Goal: Information Seeking & Learning: Compare options

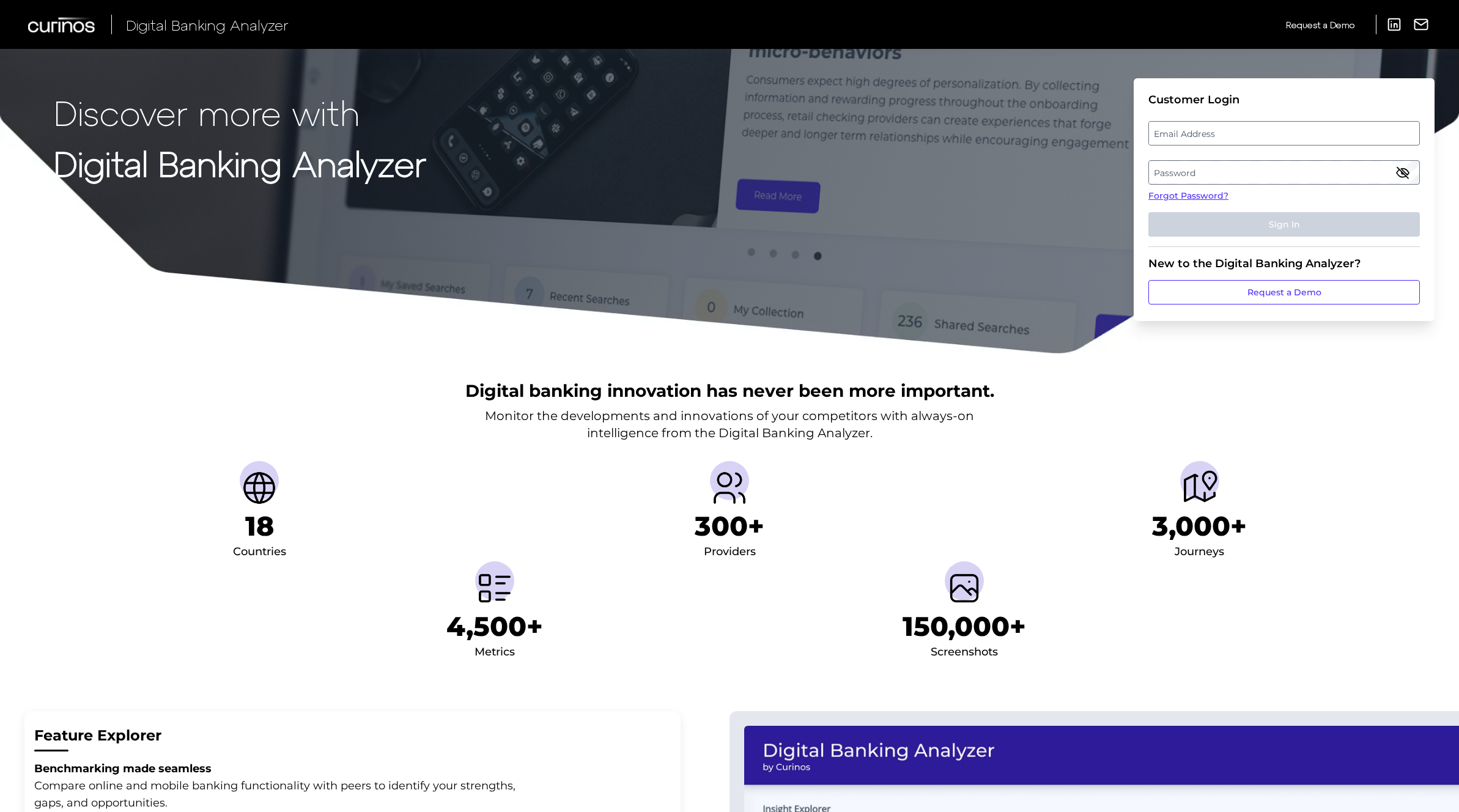
click at [1236, 135] on label "Email Address" at bounding box center [1284, 133] width 270 height 22
click at [1236, 135] on input "email" at bounding box center [1284, 133] width 271 height 24
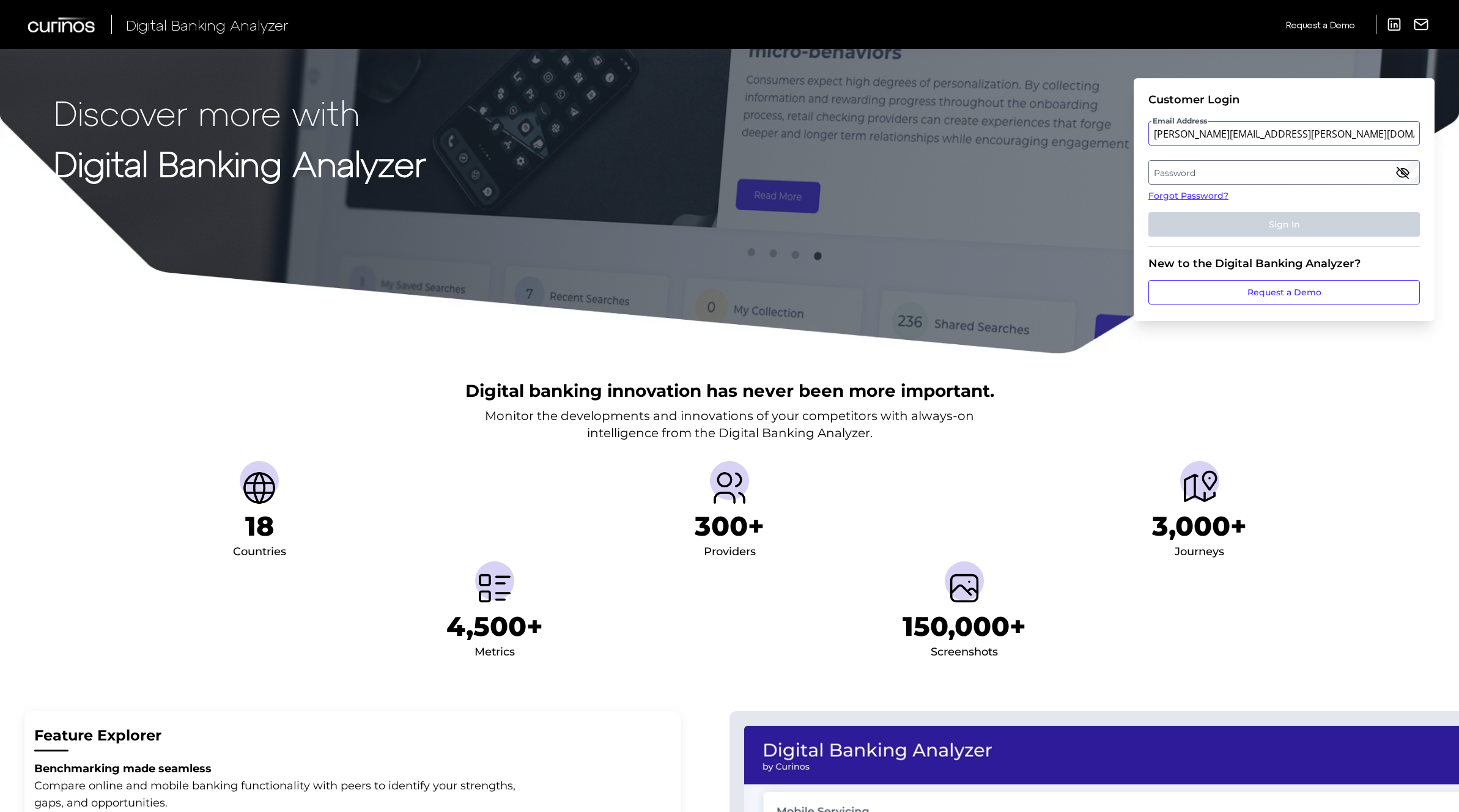
type input "[PERSON_NAME][EMAIL_ADDRESS][PERSON_NAME][DOMAIN_NAME]"
click at [1202, 172] on label "Password" at bounding box center [1284, 172] width 270 height 22
click at [1148, 212] on button "Sign In" at bounding box center [1284, 224] width 271 height 24
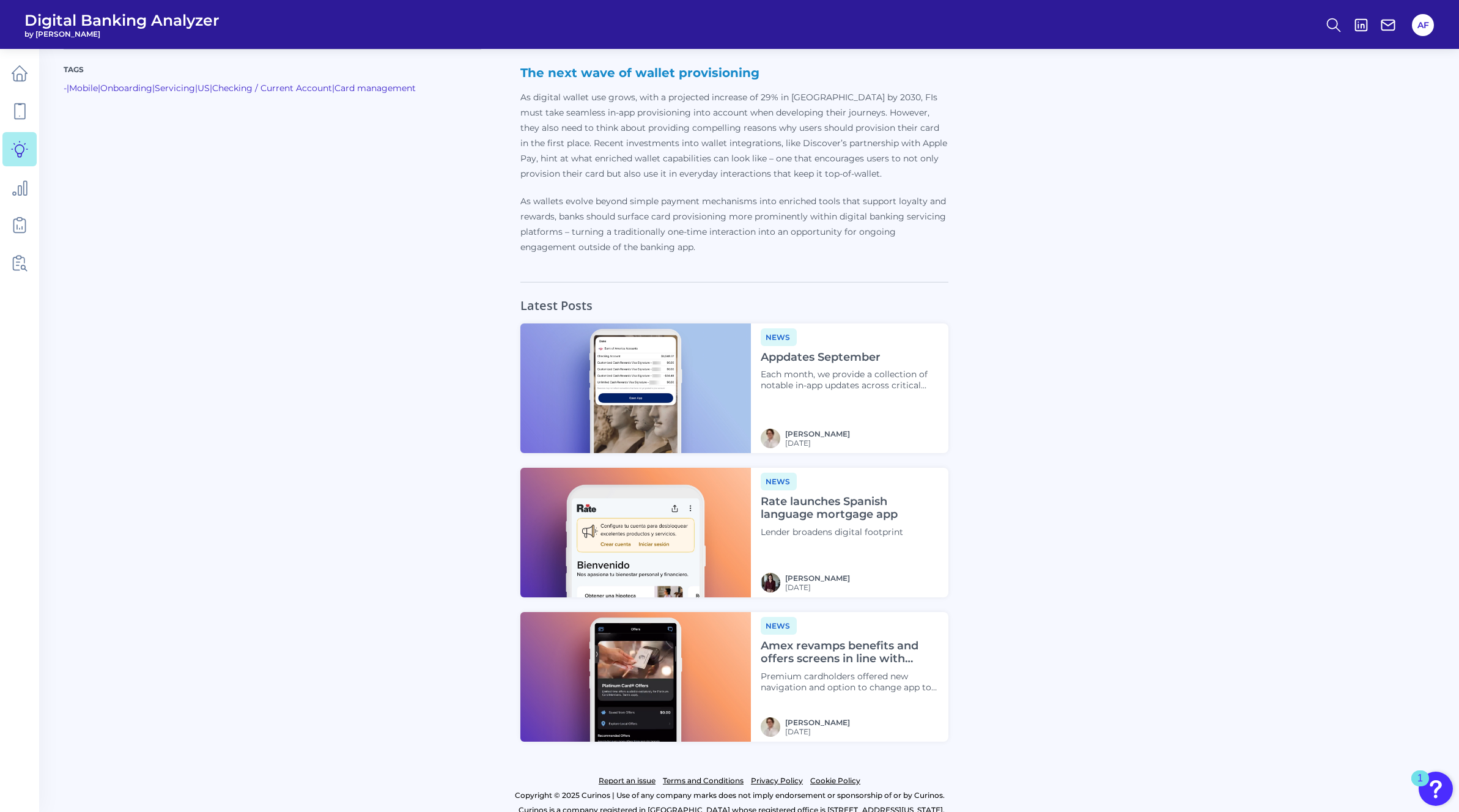
scroll to position [3068, 0]
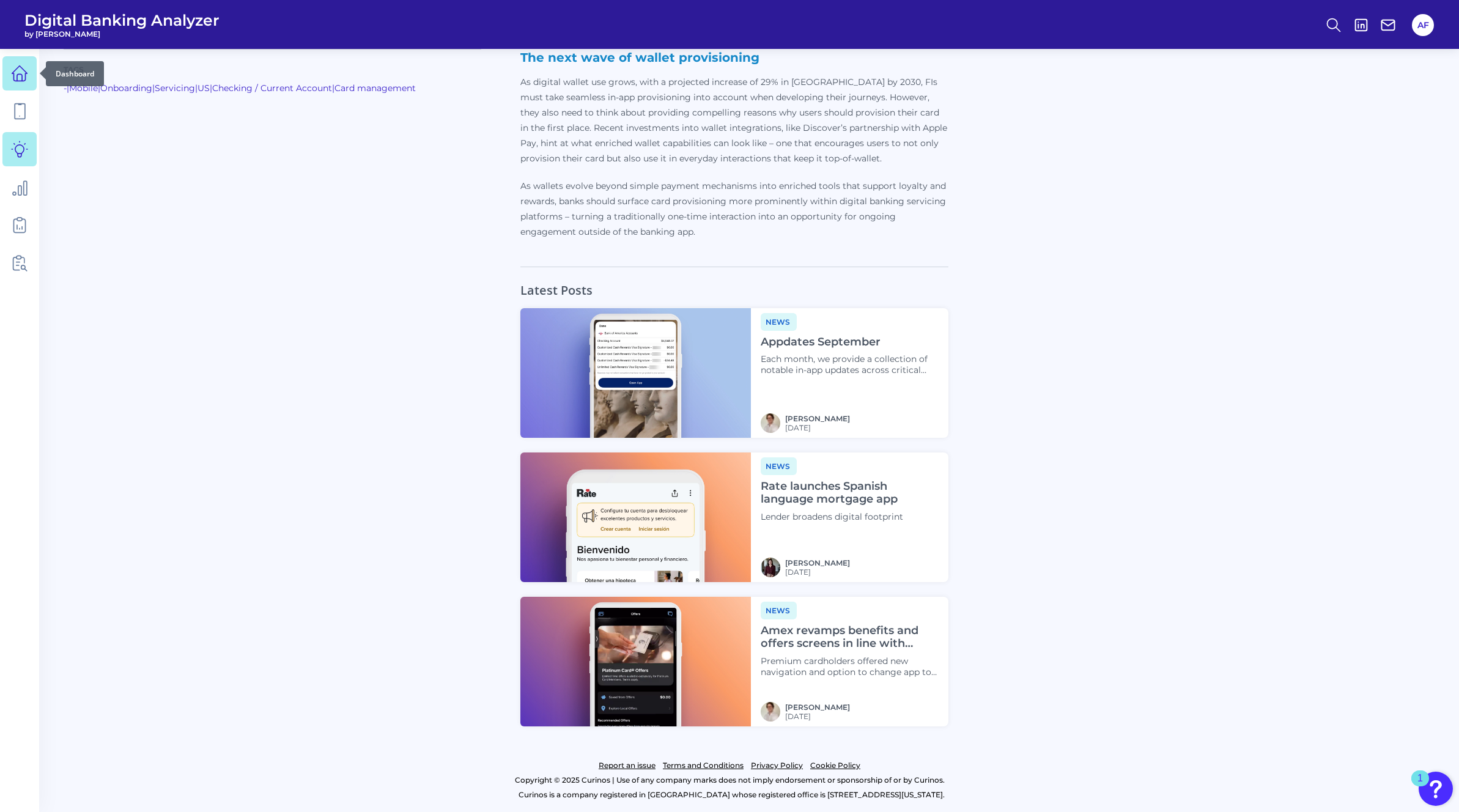
click at [28, 79] on icon at bounding box center [19, 73] width 17 height 17
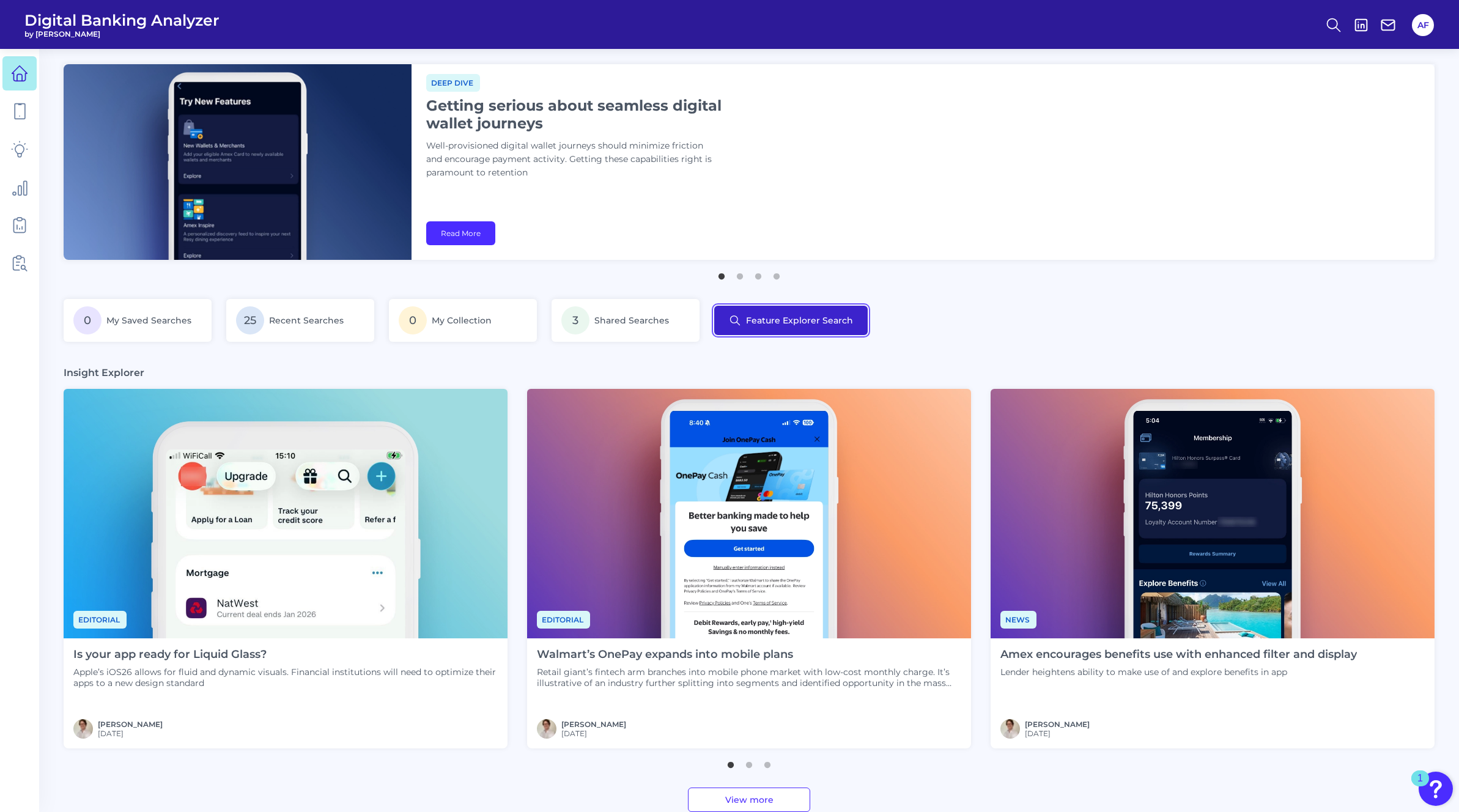
click at [771, 319] on button "Feature Explorer Search" at bounding box center [791, 320] width 154 height 29
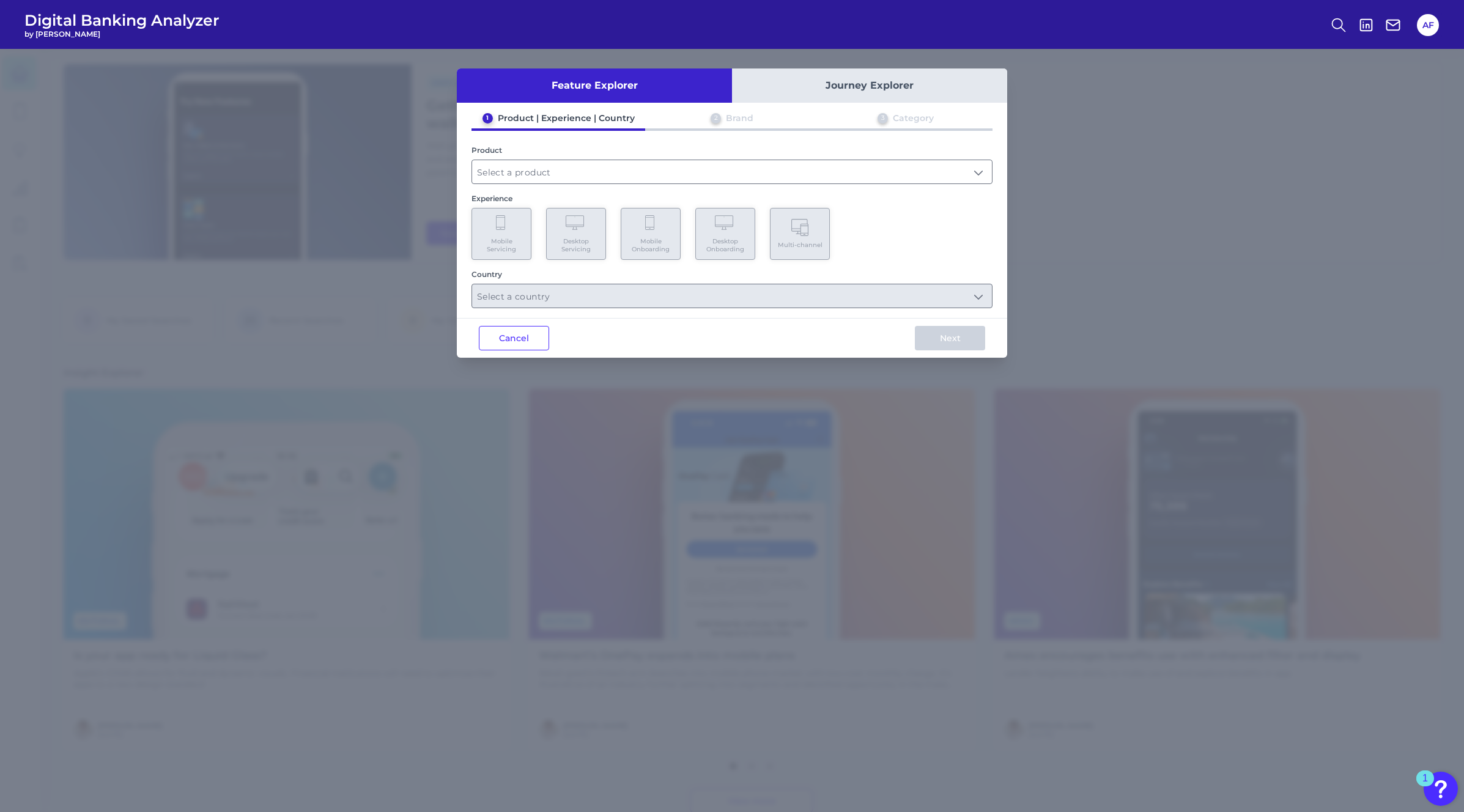
click at [836, 83] on button "Journey Explorer" at bounding box center [869, 85] width 275 height 34
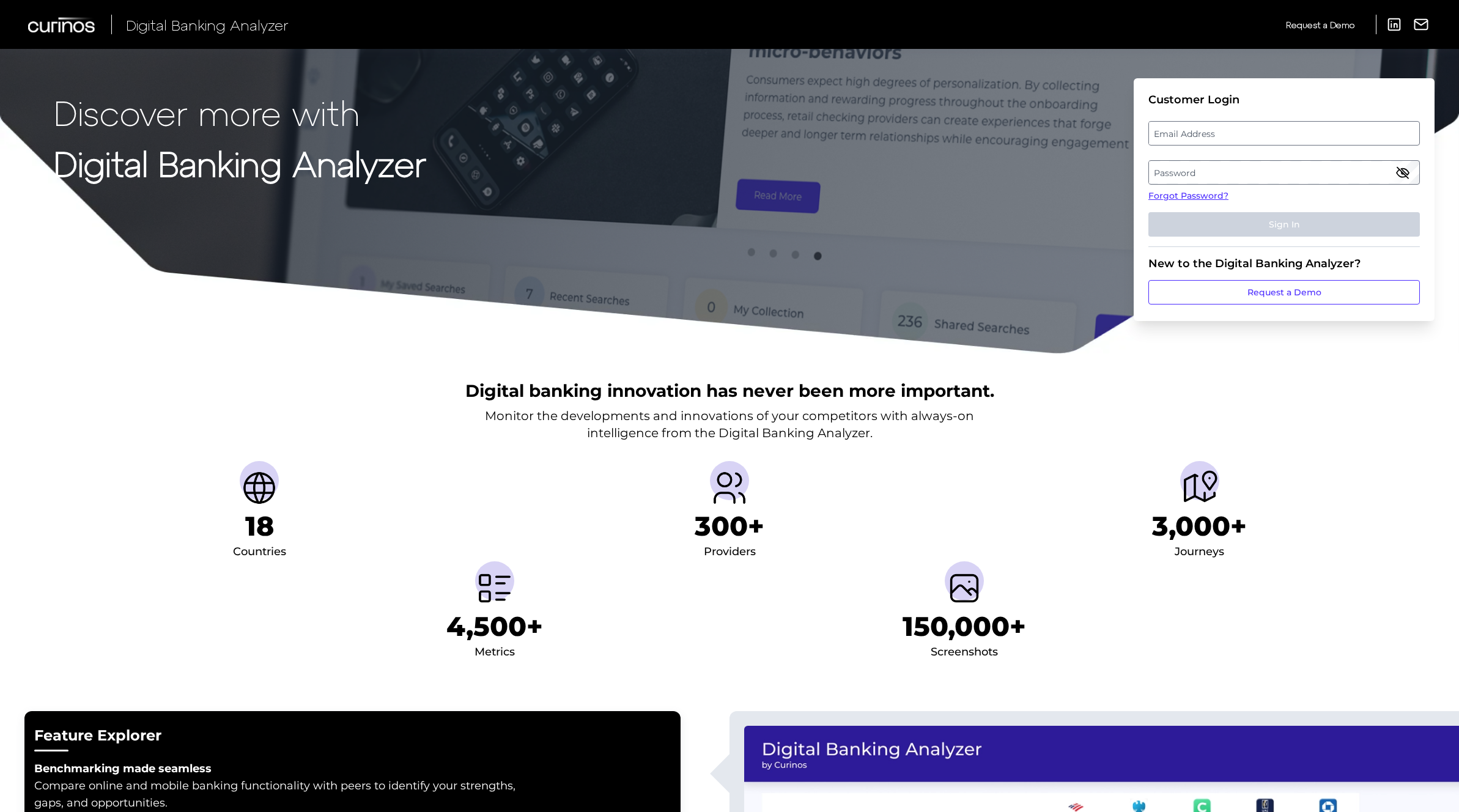
click at [1184, 137] on label "Email Address" at bounding box center [1284, 133] width 270 height 22
click at [1184, 137] on input "email" at bounding box center [1284, 133] width 271 height 24
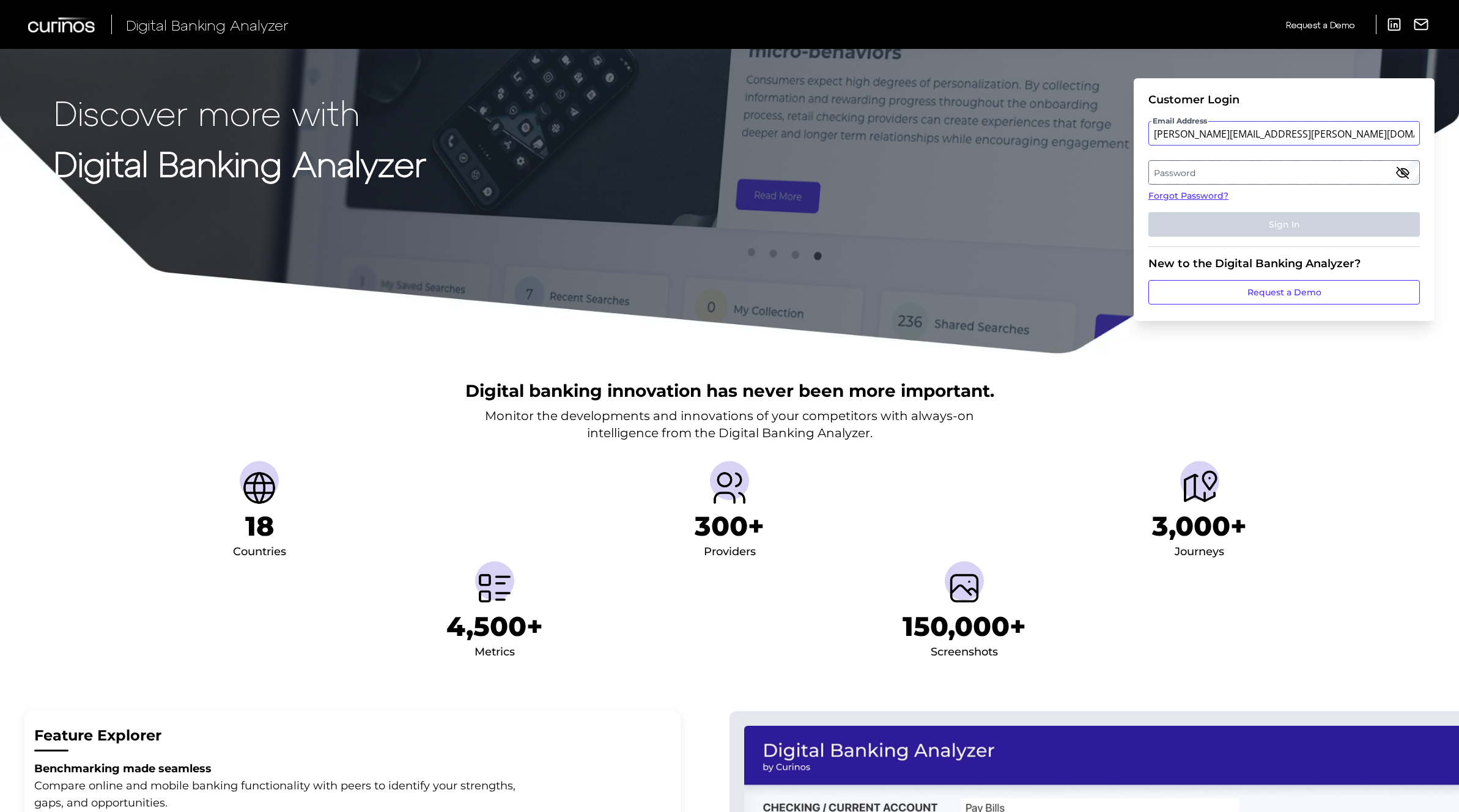
type input "[PERSON_NAME][EMAIL_ADDRESS][PERSON_NAME][DOMAIN_NAME]"
click at [1191, 179] on label "Password" at bounding box center [1284, 172] width 270 height 22
click at [1148, 212] on button "Sign In" at bounding box center [1284, 224] width 271 height 24
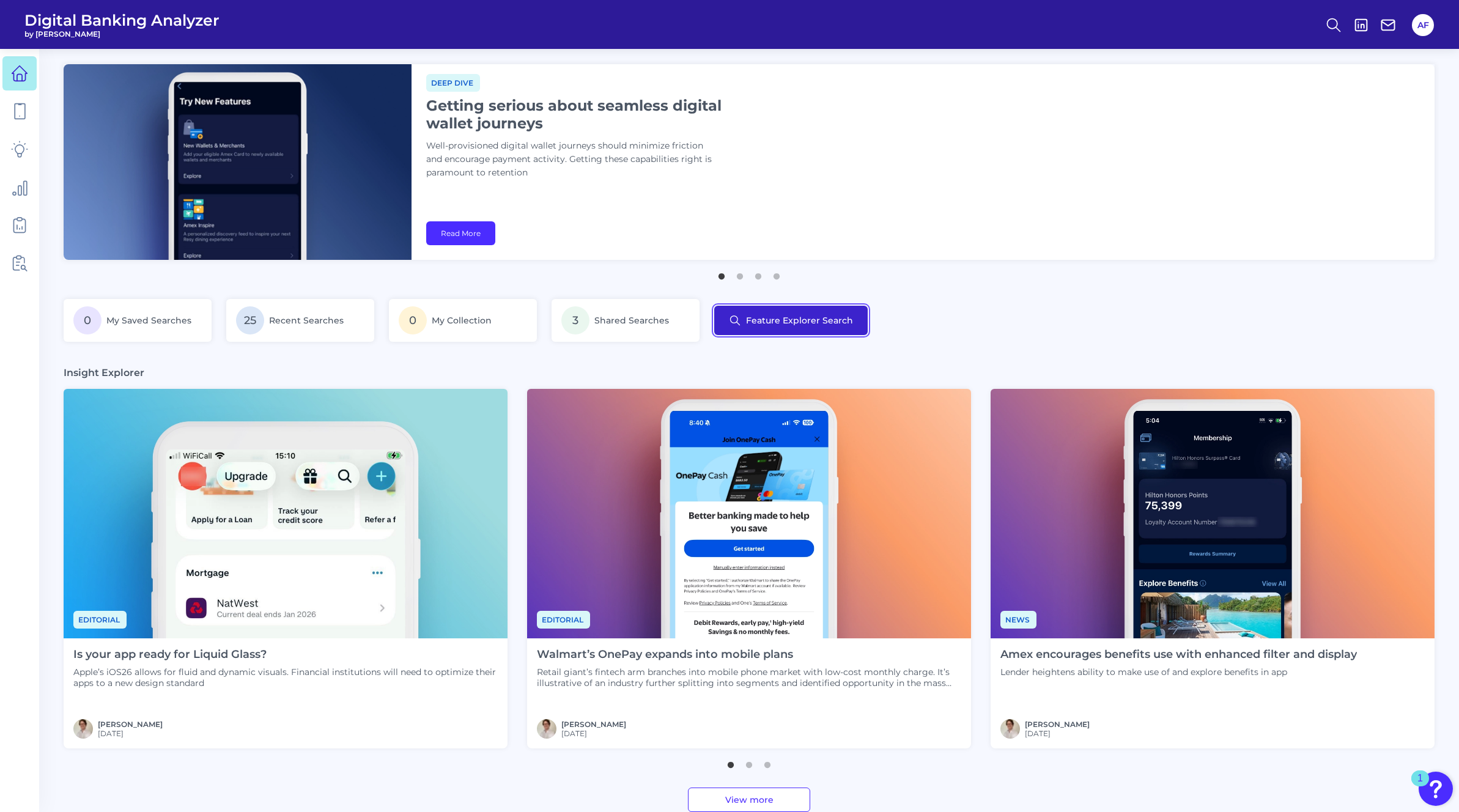
click at [795, 325] on button "Feature Explorer Search" at bounding box center [791, 320] width 154 height 29
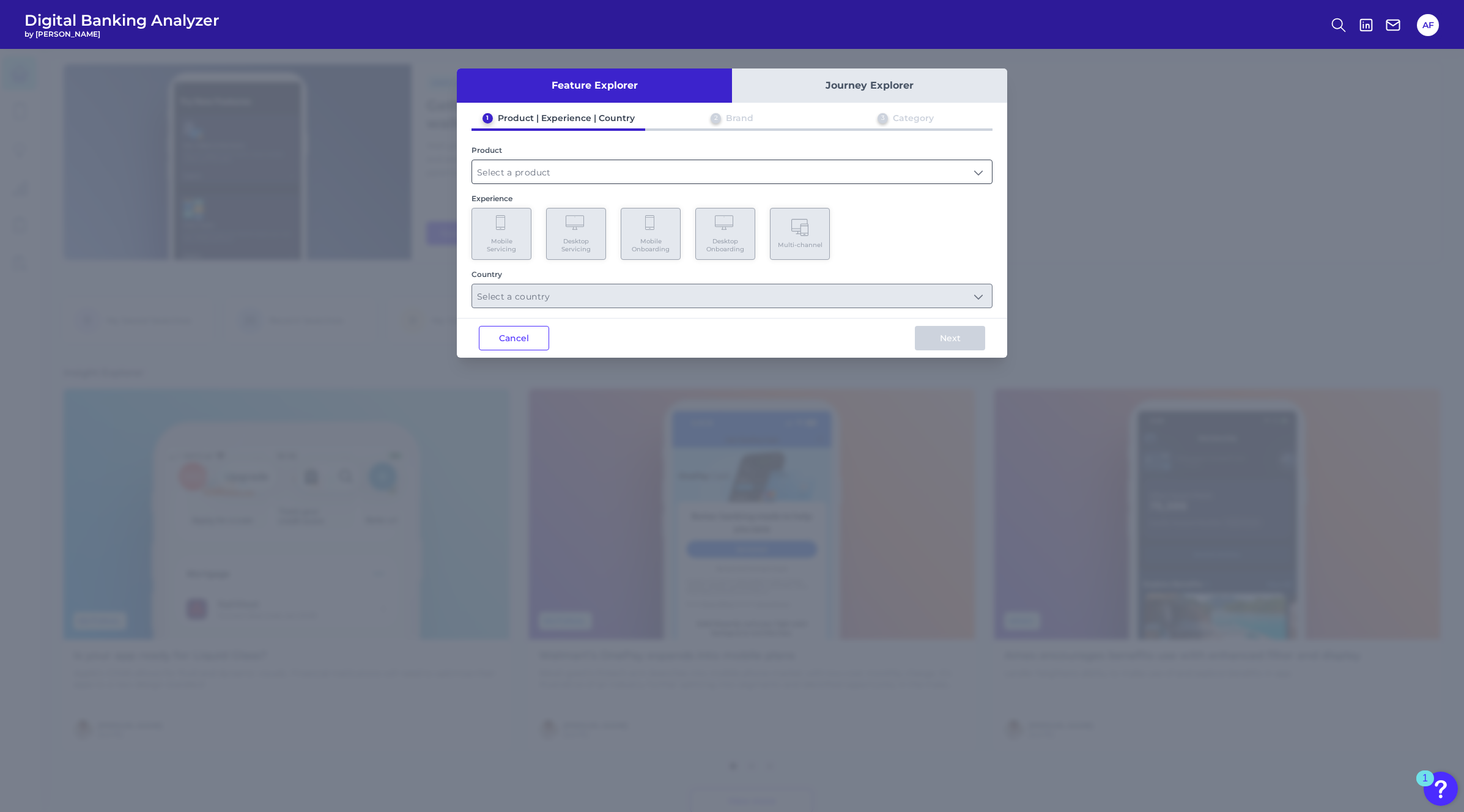
click at [649, 178] on input "text" at bounding box center [732, 171] width 520 height 23
click at [591, 204] on li "Credit Card" at bounding box center [732, 201] width 520 height 28
type input "Credit Card"
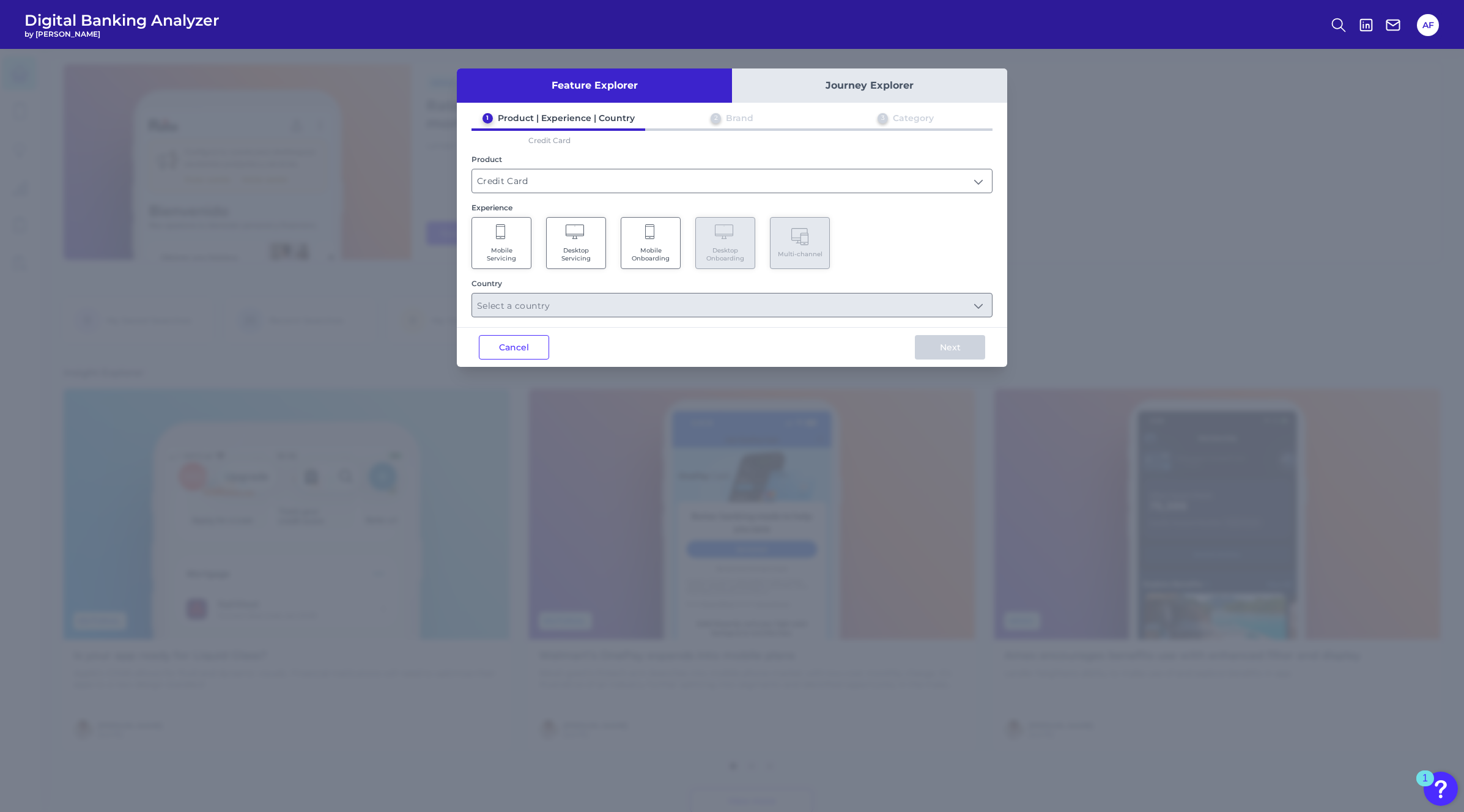
click at [647, 239] on icon at bounding box center [651, 233] width 11 height 17
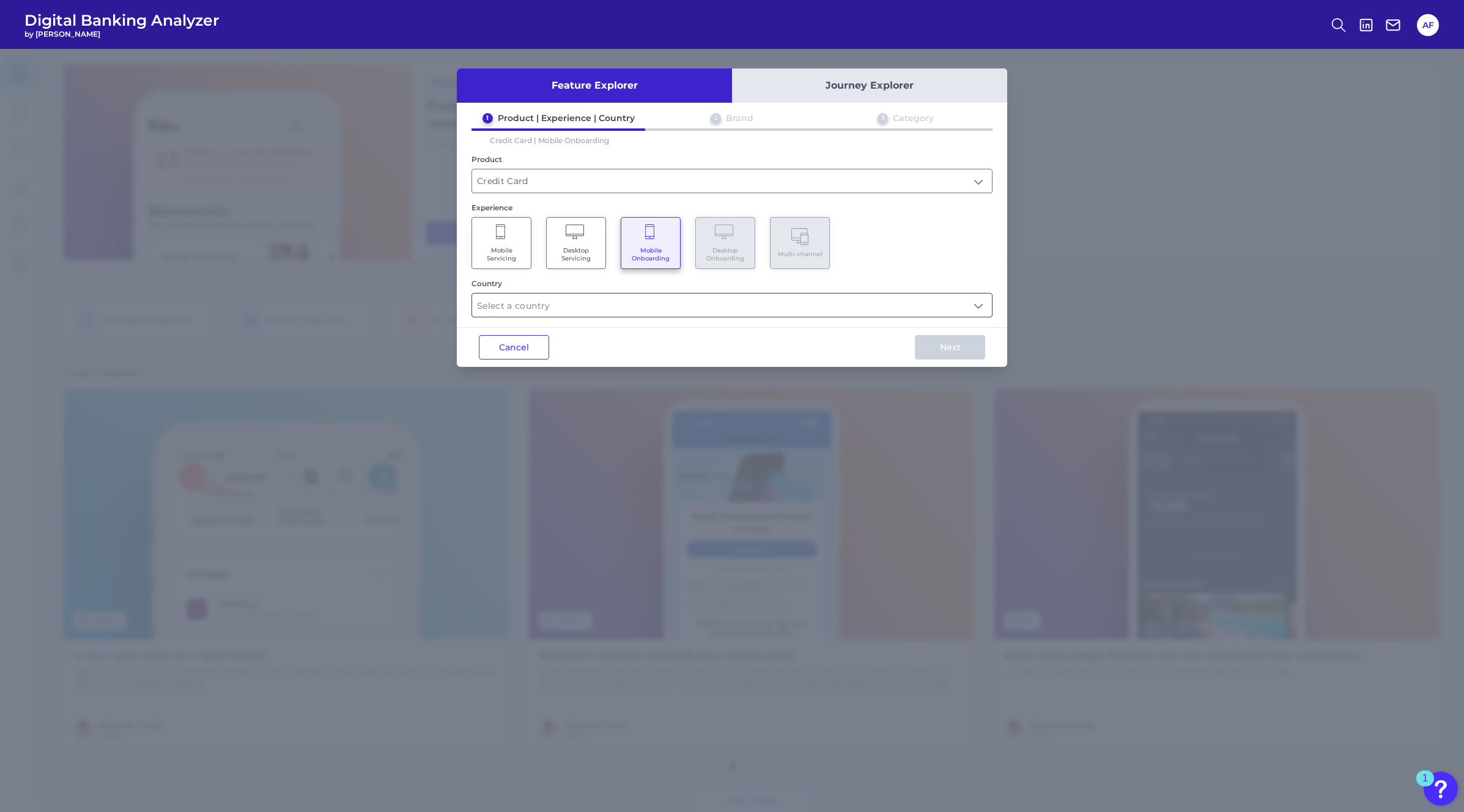
click at [613, 299] on input "text" at bounding box center [732, 304] width 520 height 23
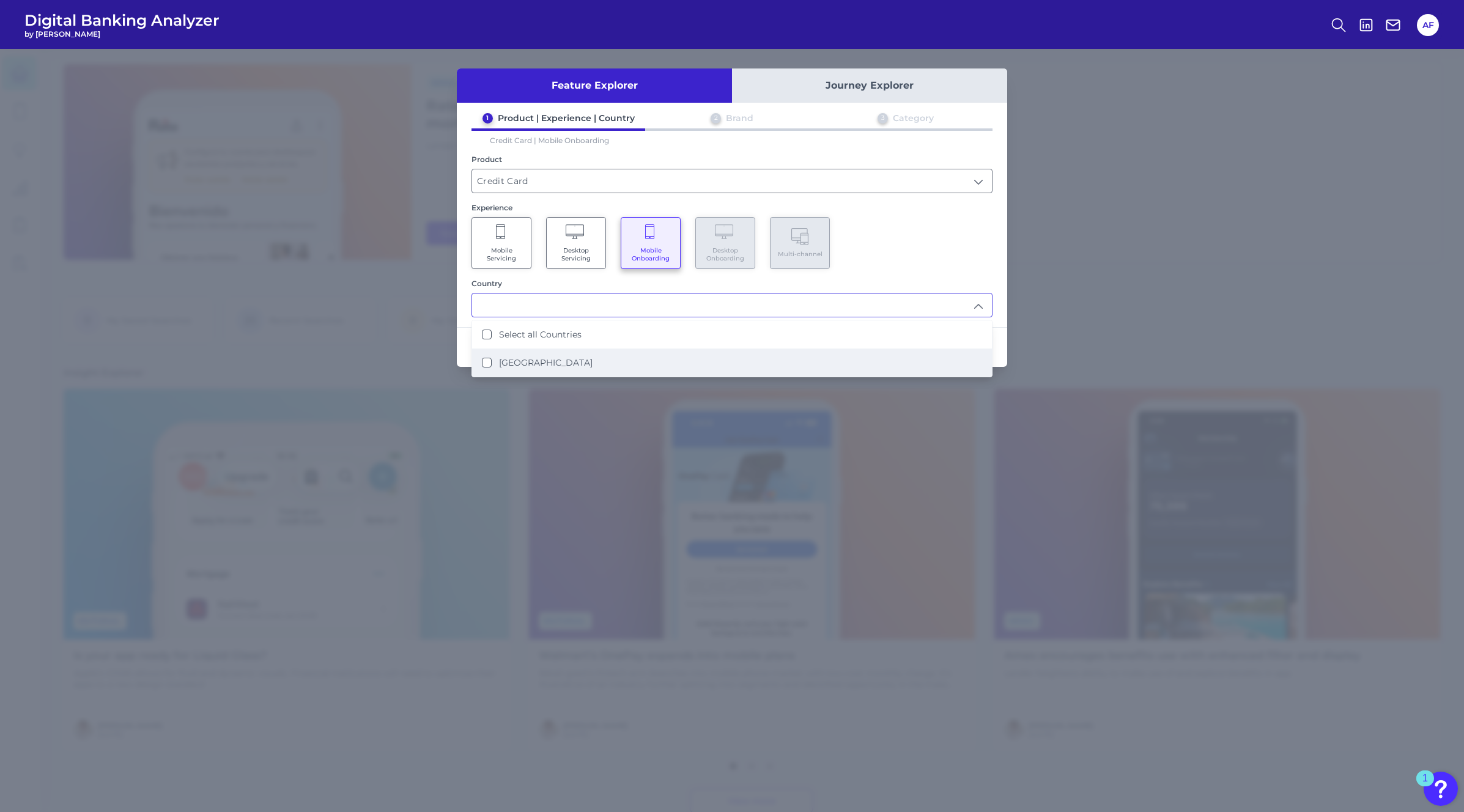
click at [545, 366] on label "[GEOGRAPHIC_DATA]" at bounding box center [545, 362] width 94 height 11
type input "Select all Countries"
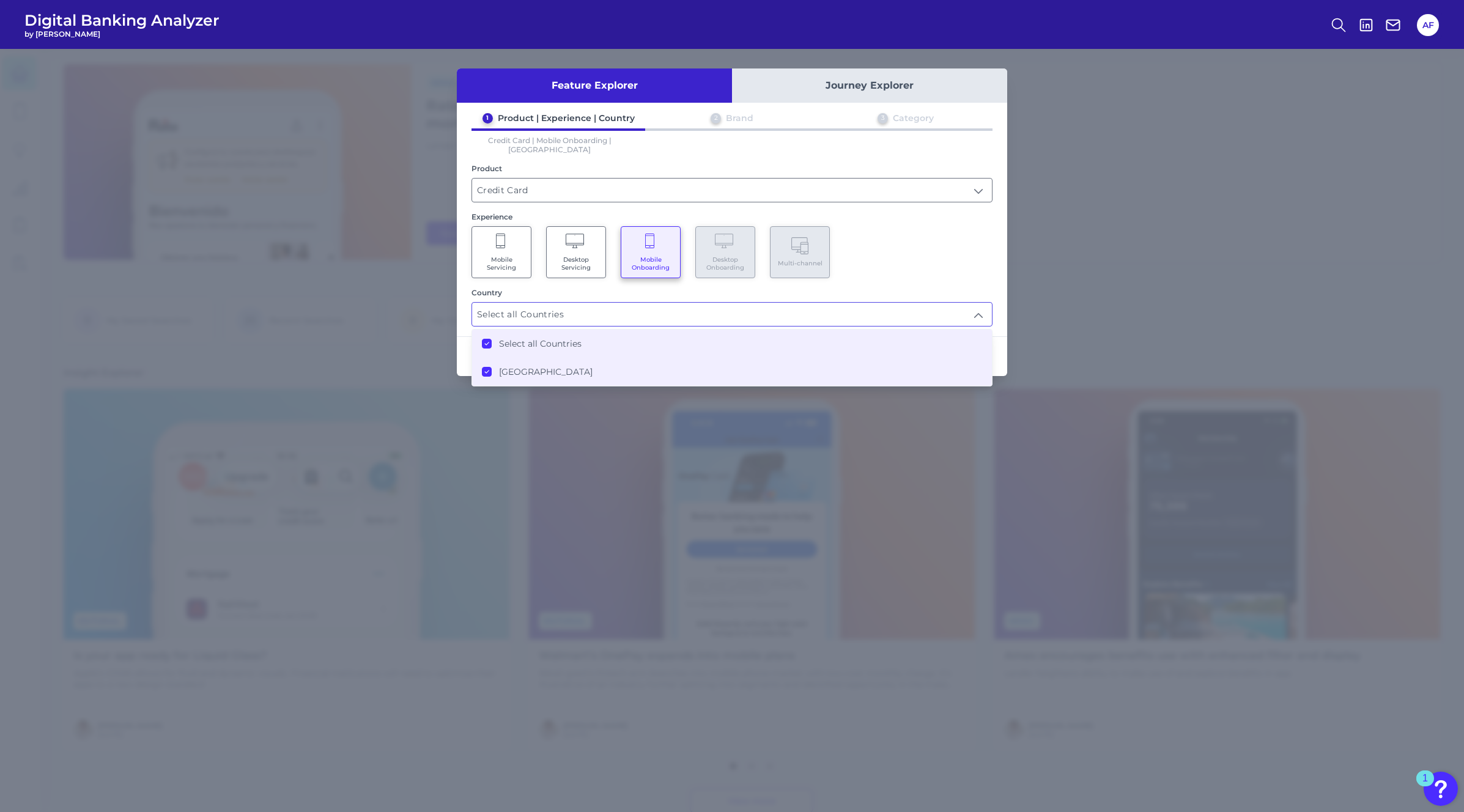
scroll to position [1, 0]
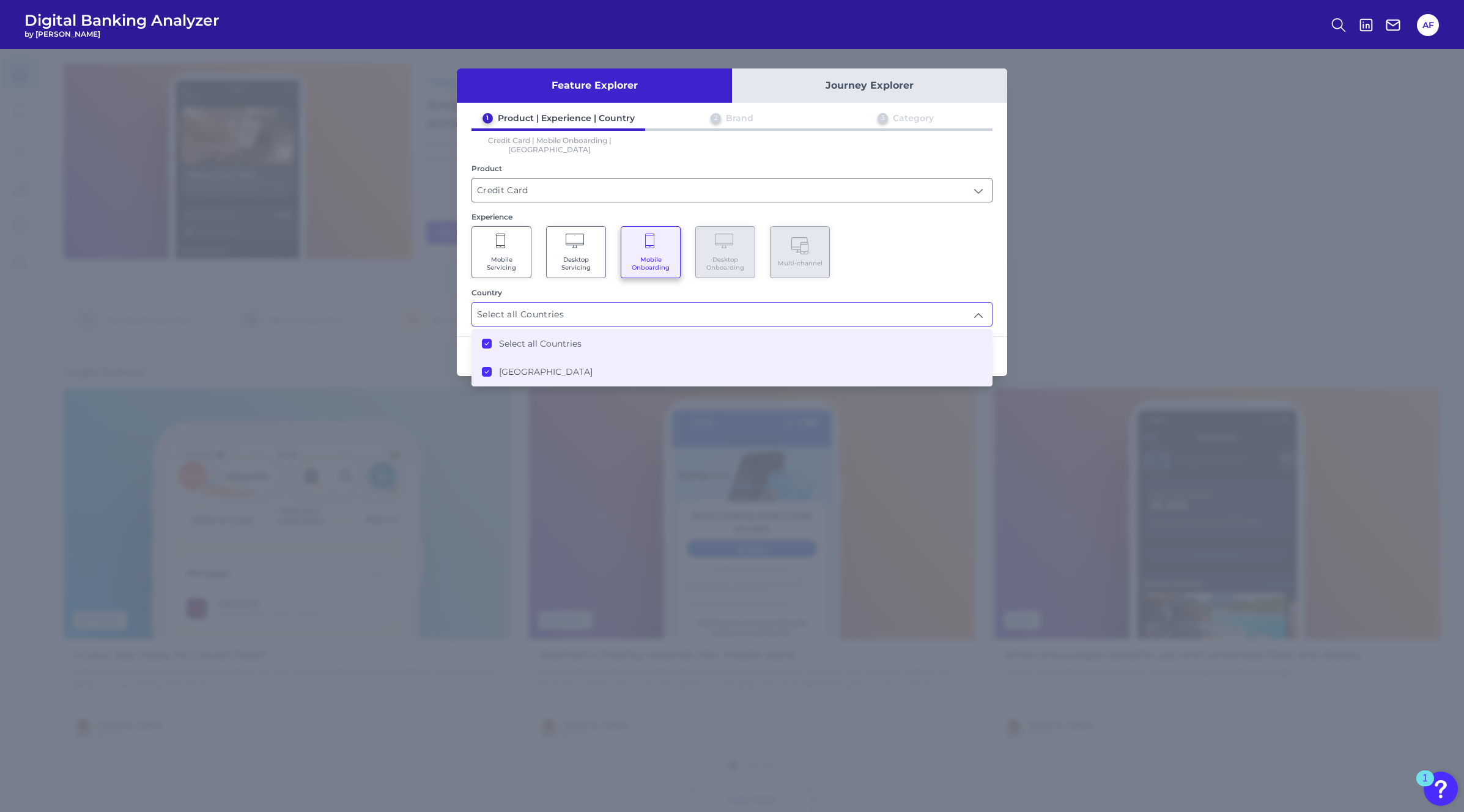
click at [953, 195] on div "1 Product | Experience | Country 2 Brand 3 Category Credit Card | Mobile Onboar…" at bounding box center [732, 220] width 550 height 214
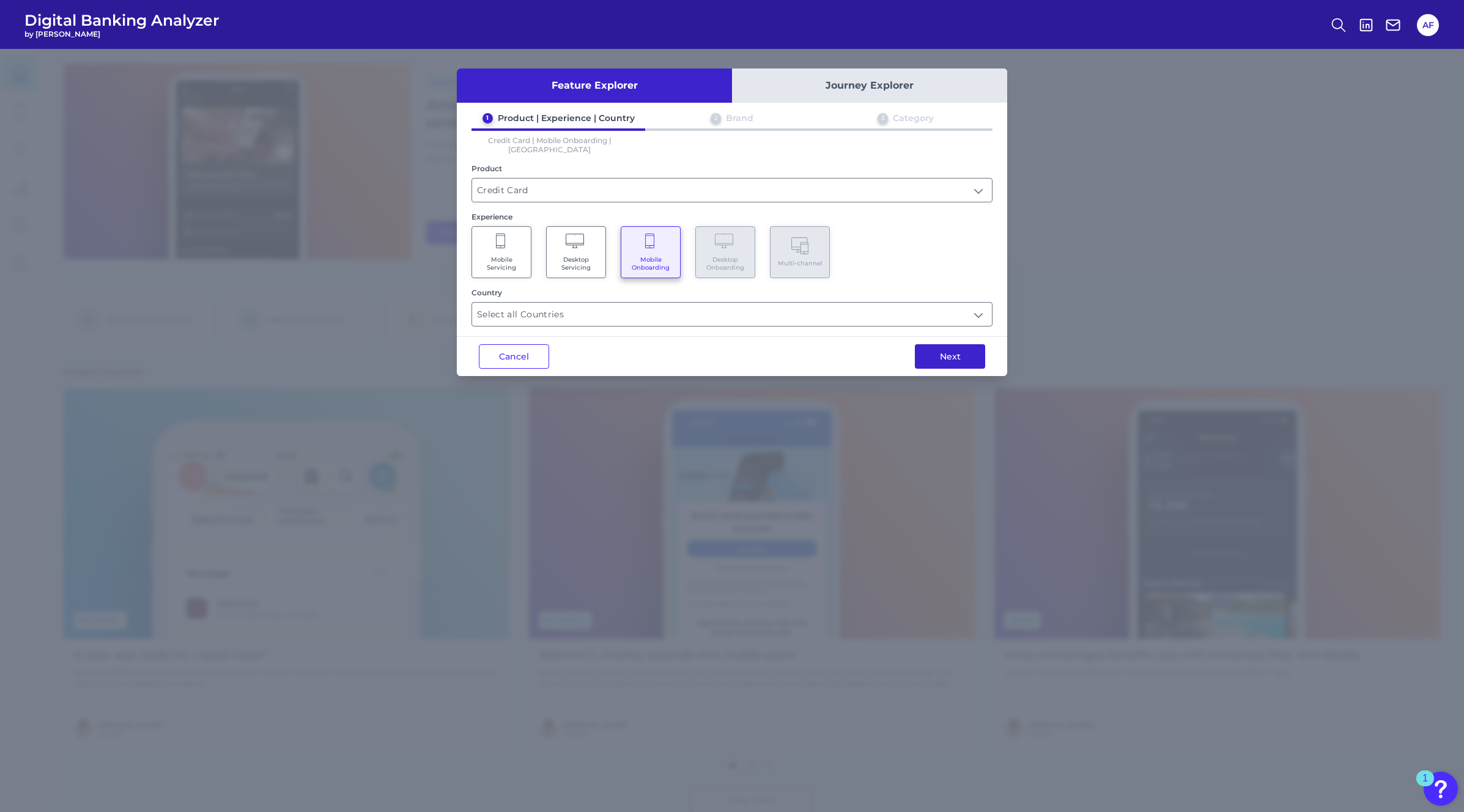
click at [954, 346] on button "Next" at bounding box center [949, 356] width 70 height 24
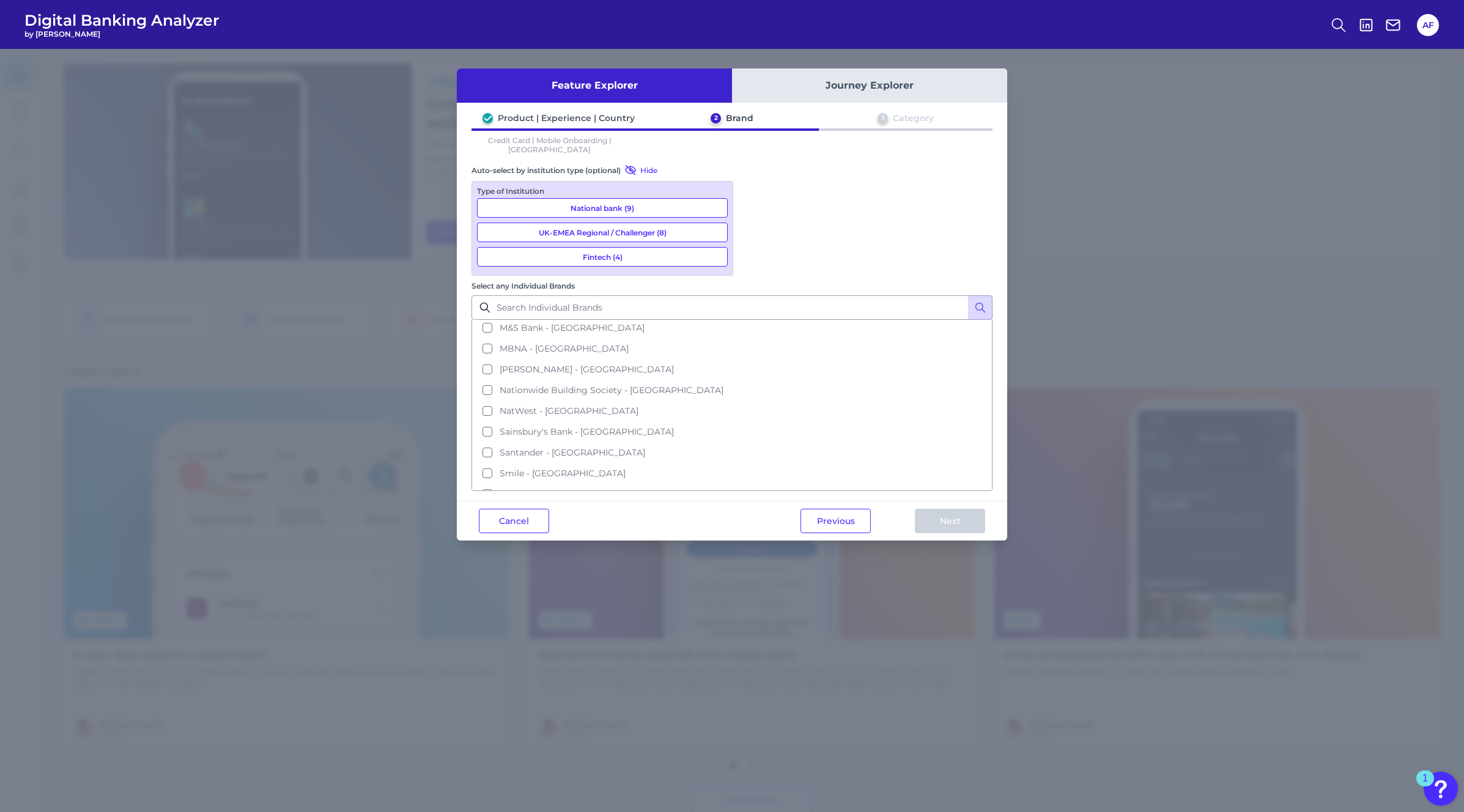
scroll to position [153, 0]
click at [817, 437] on button "[PERSON_NAME] - [GEOGRAPHIC_DATA]" at bounding box center [732, 448] width 519 height 21
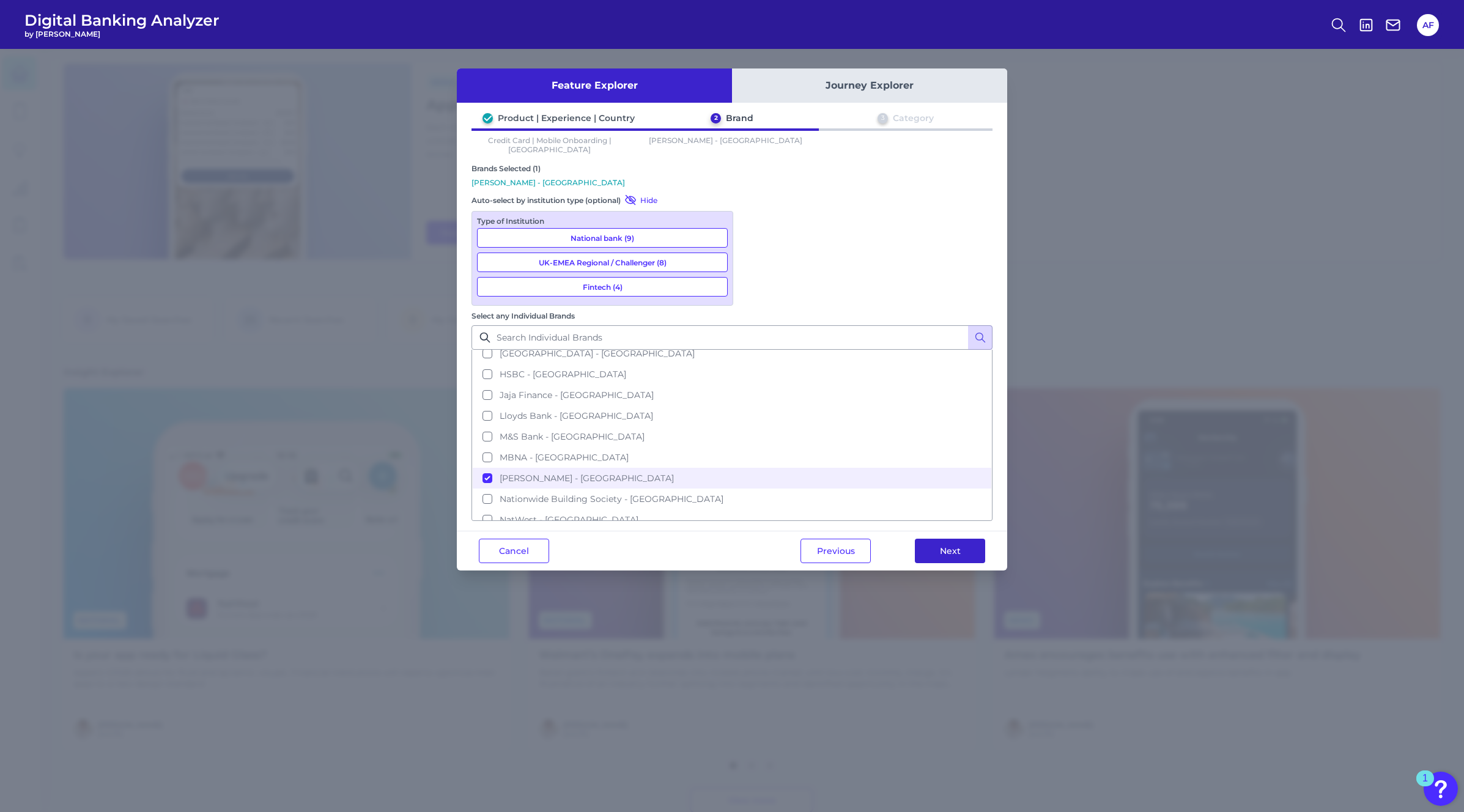
click at [951, 539] on button "Next" at bounding box center [949, 551] width 70 height 24
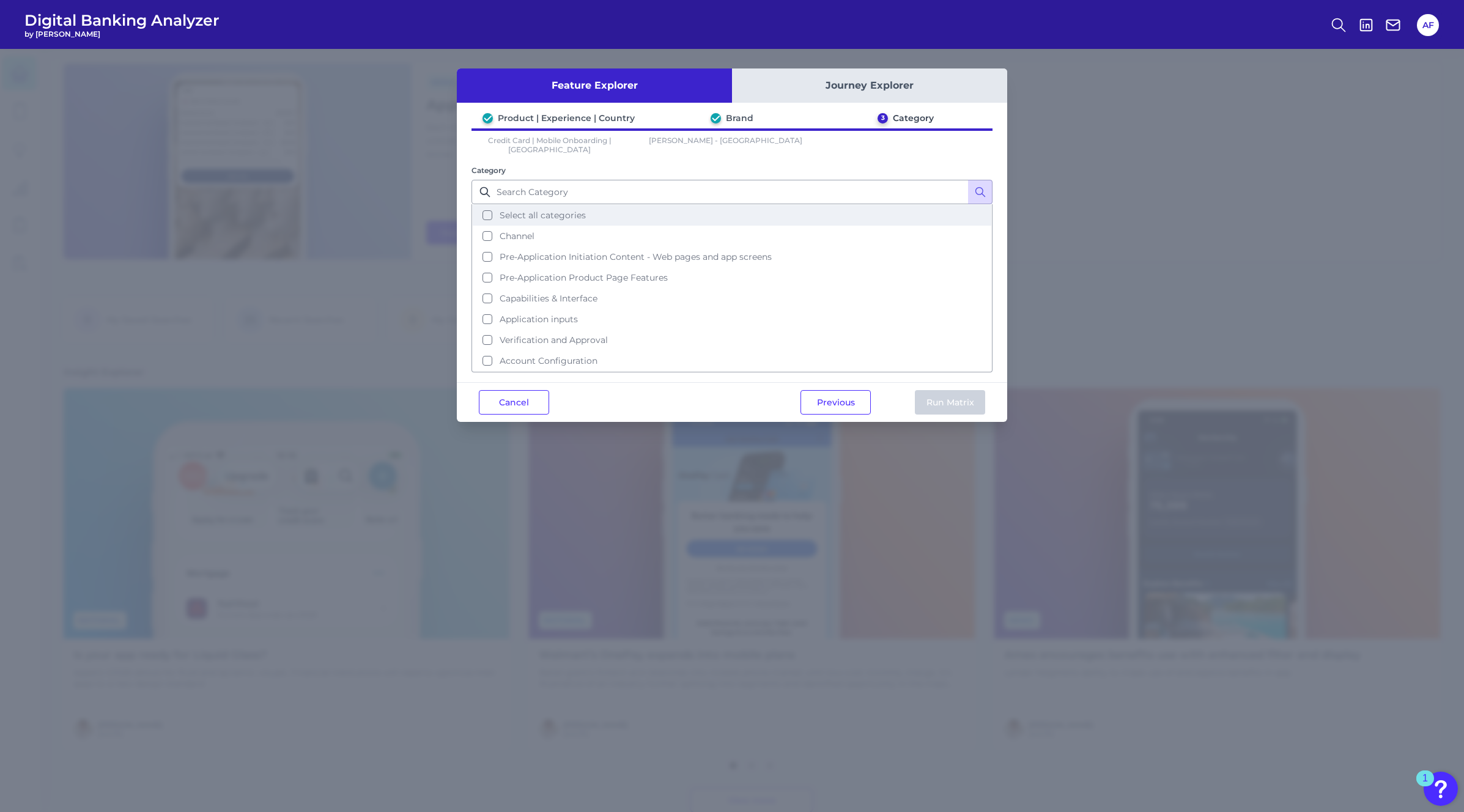
click at [521, 210] on span "Select all categories" at bounding box center [542, 216] width 86 height 11
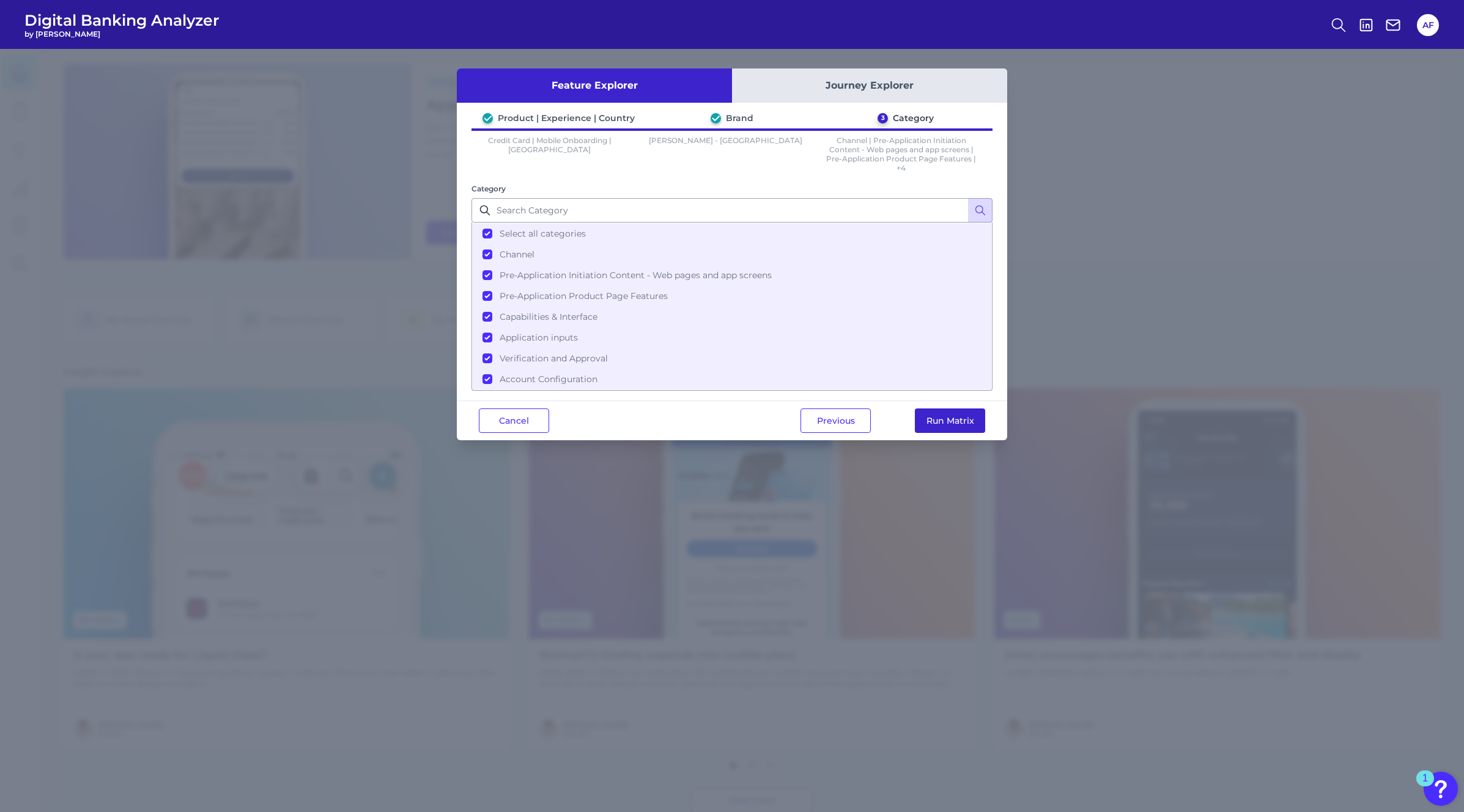
click at [947, 420] on button "Run Matrix" at bounding box center [949, 420] width 70 height 24
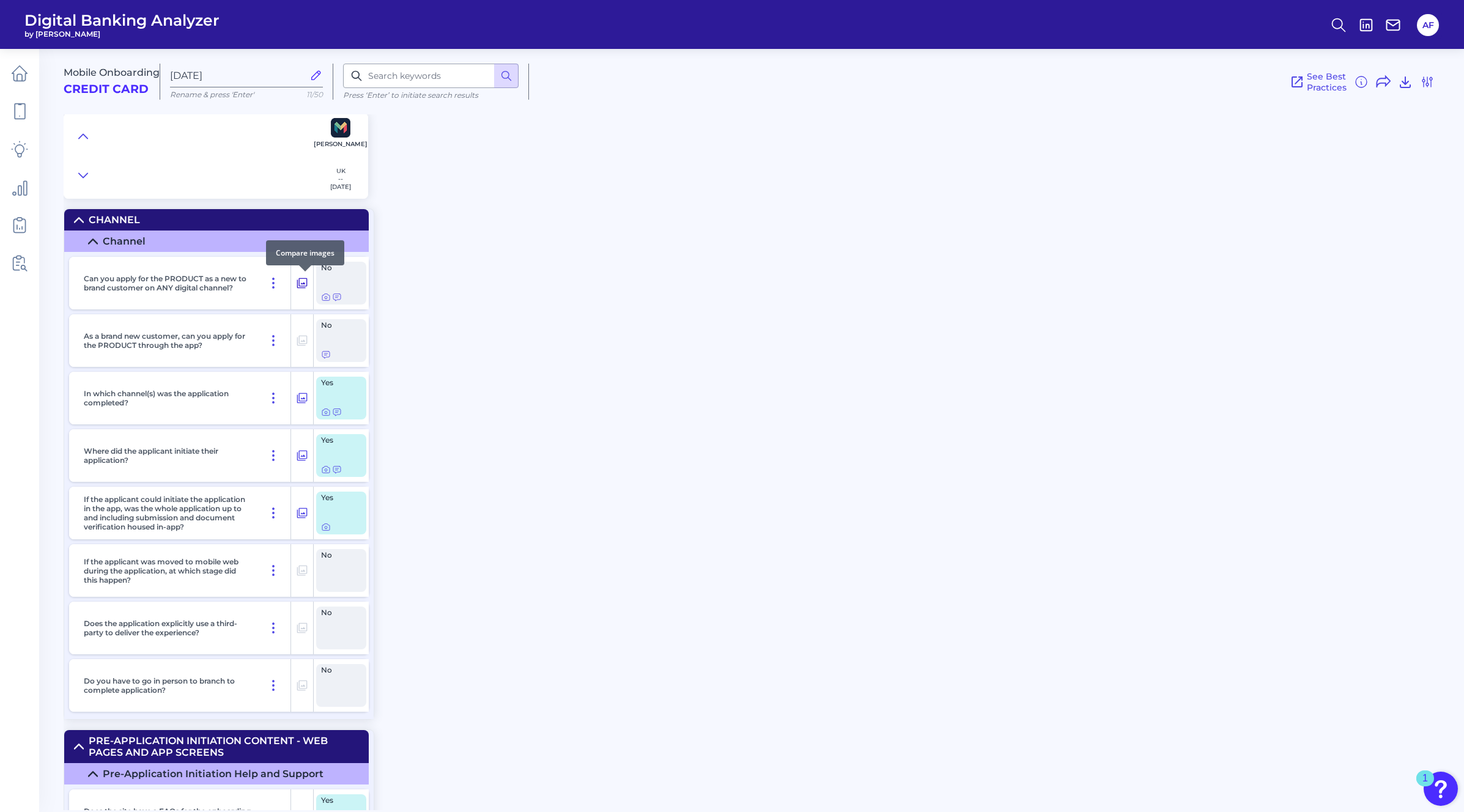
click at [303, 287] on icon at bounding box center [302, 283] width 10 height 10
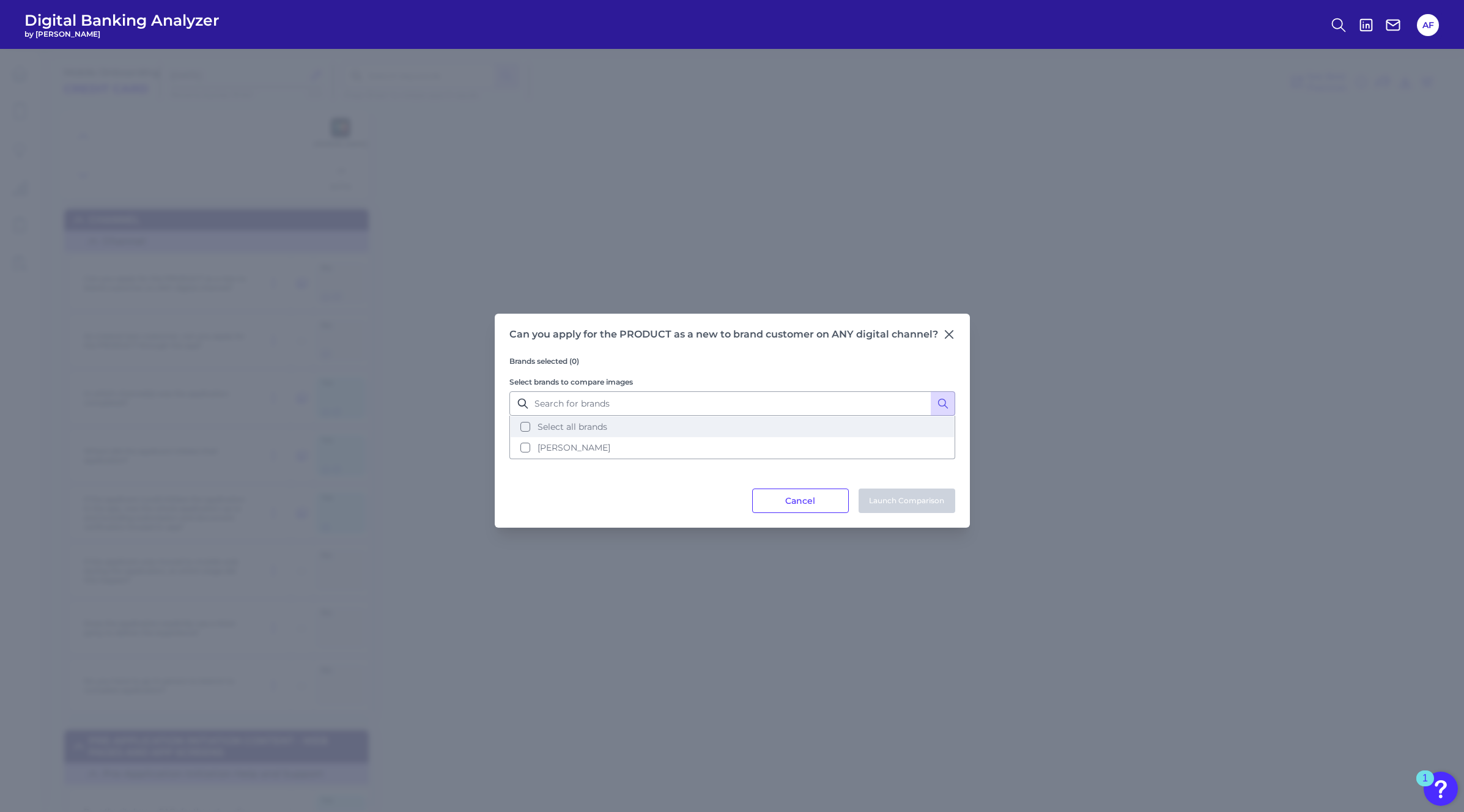
click at [525, 432] on button "Select all brands" at bounding box center [732, 427] width 443 height 21
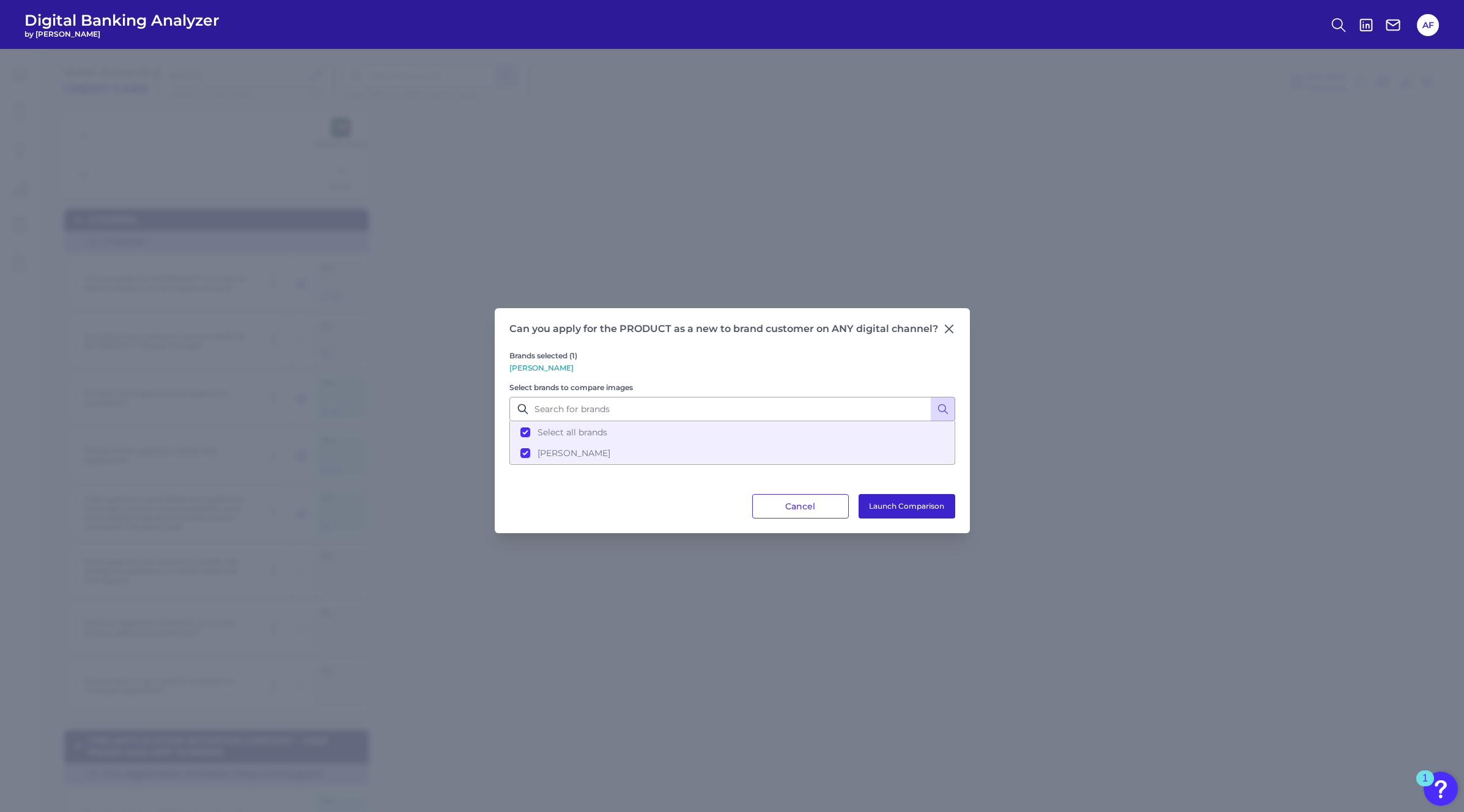
click at [898, 508] on button "Launch Comparison" at bounding box center [906, 505] width 97 height 24
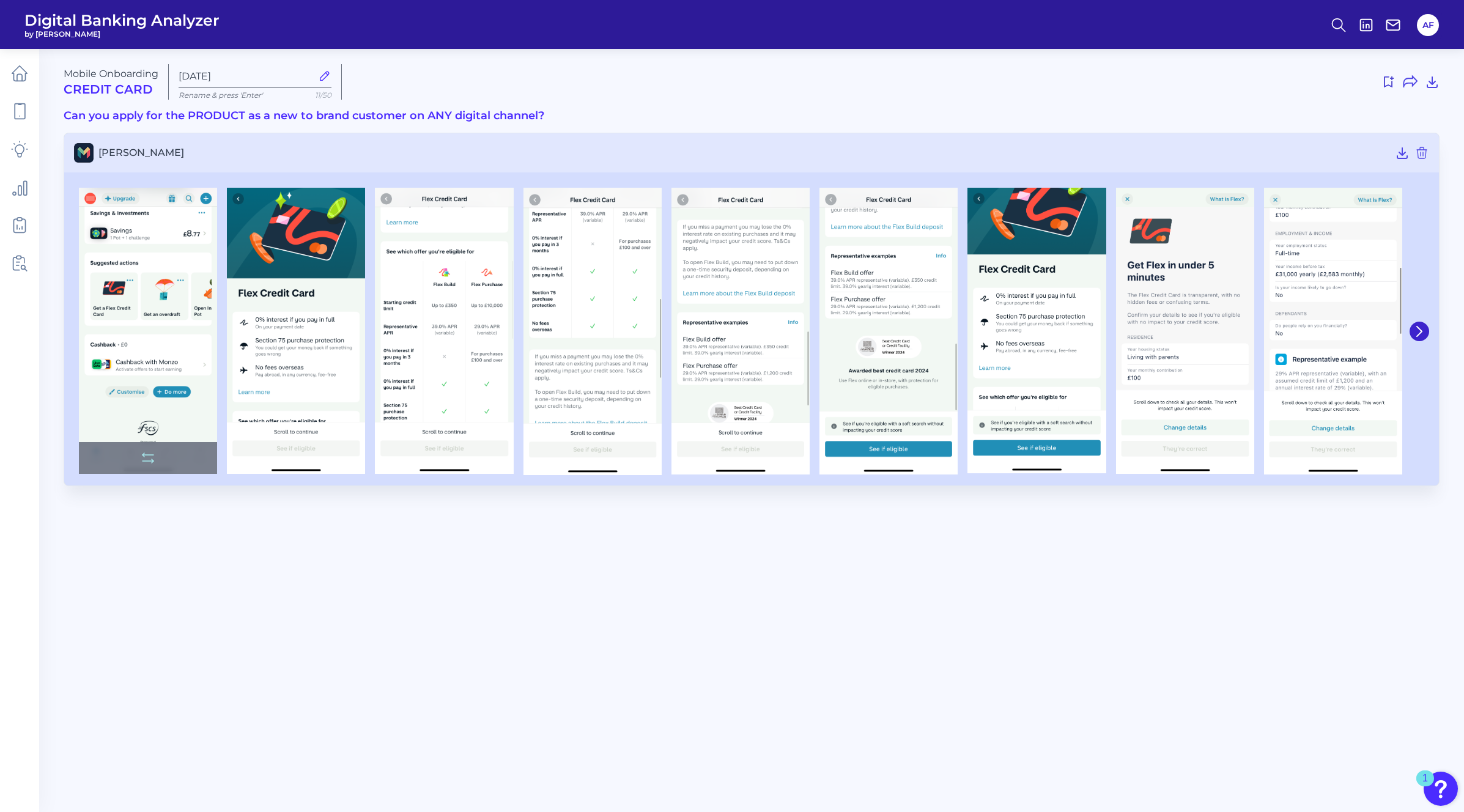
click at [121, 313] on img at bounding box center [147, 330] width 138 height 286
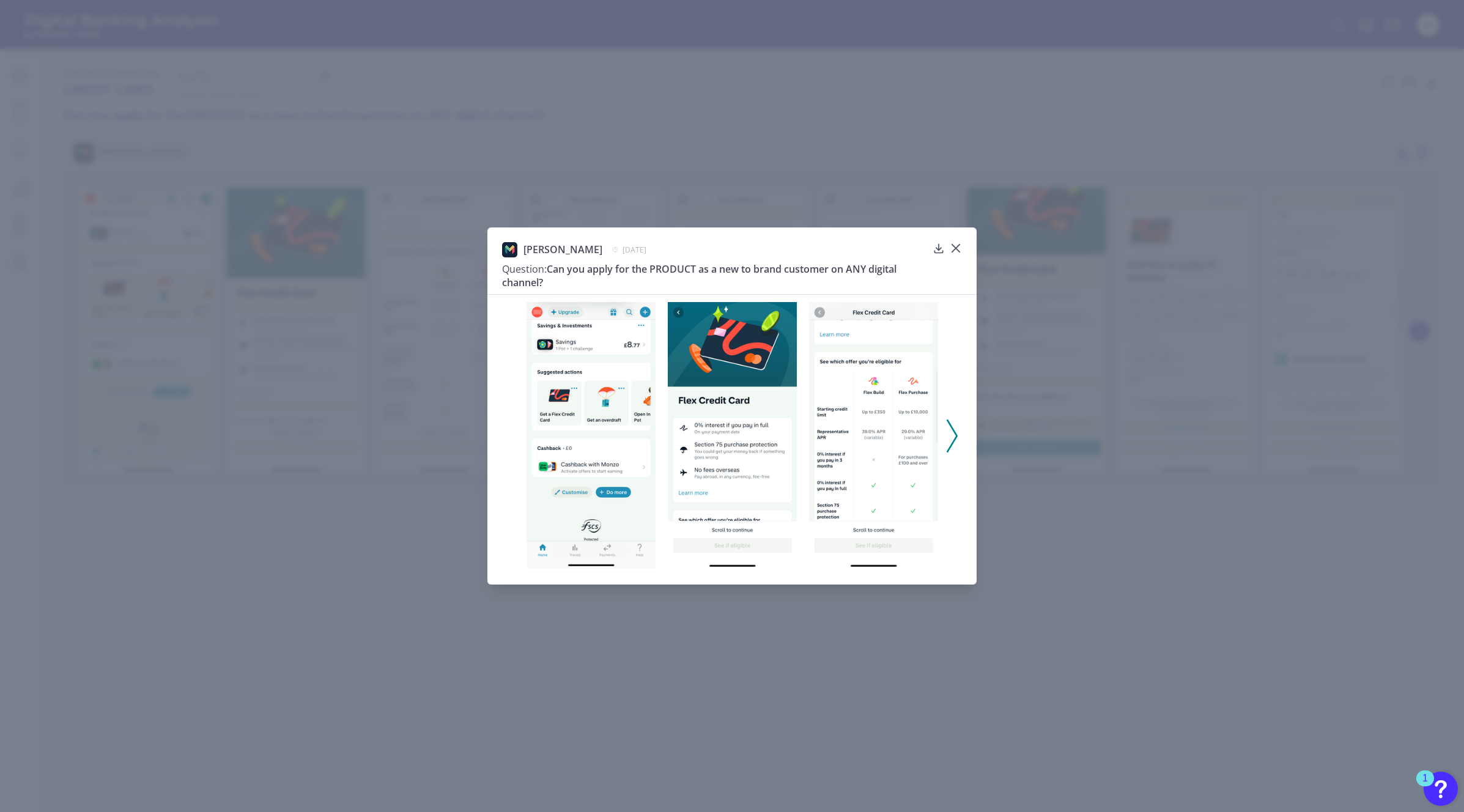
click at [613, 440] on img at bounding box center [591, 435] width 129 height 266
click at [950, 433] on icon at bounding box center [952, 435] width 11 height 33
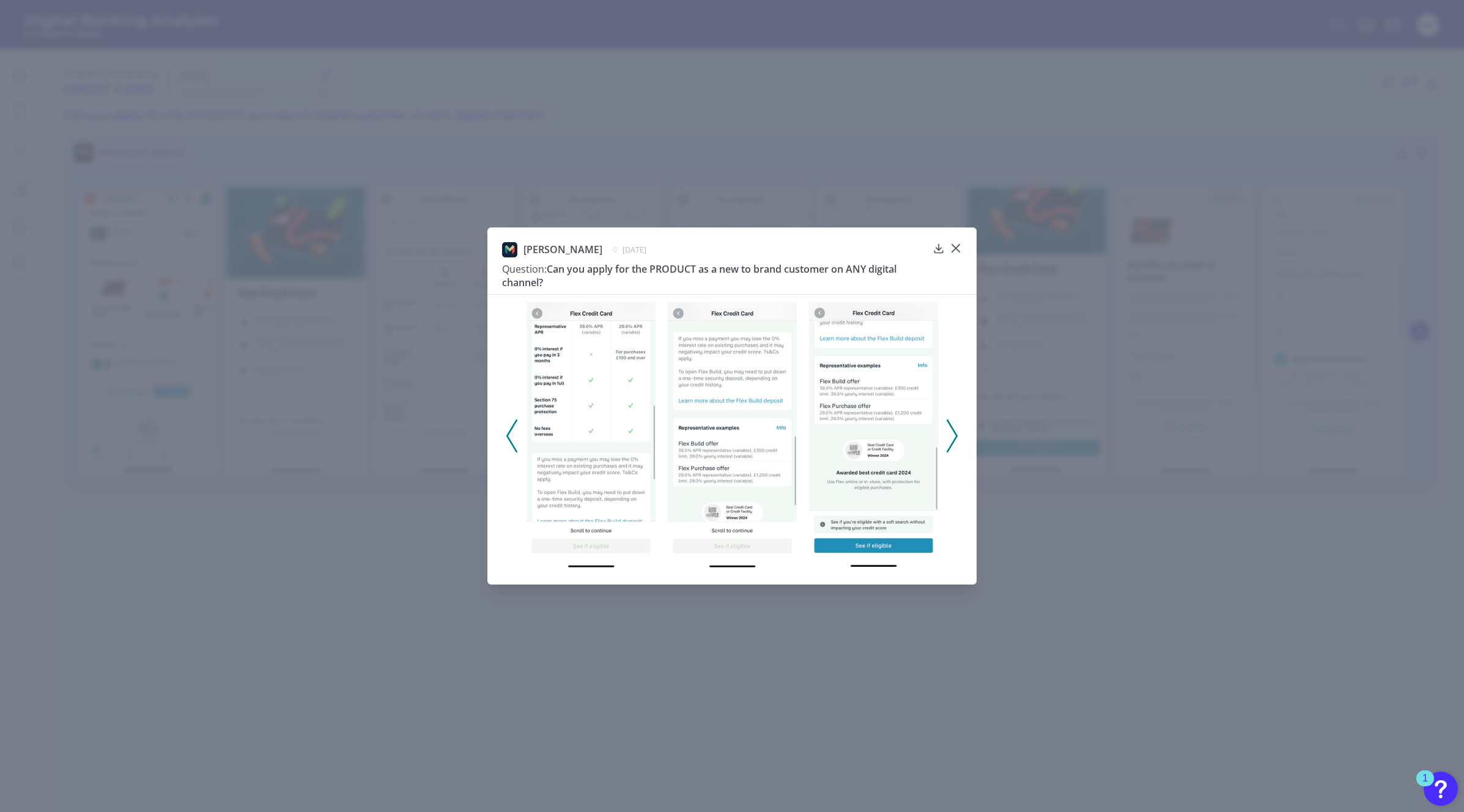
click at [950, 433] on icon at bounding box center [952, 435] width 11 height 33
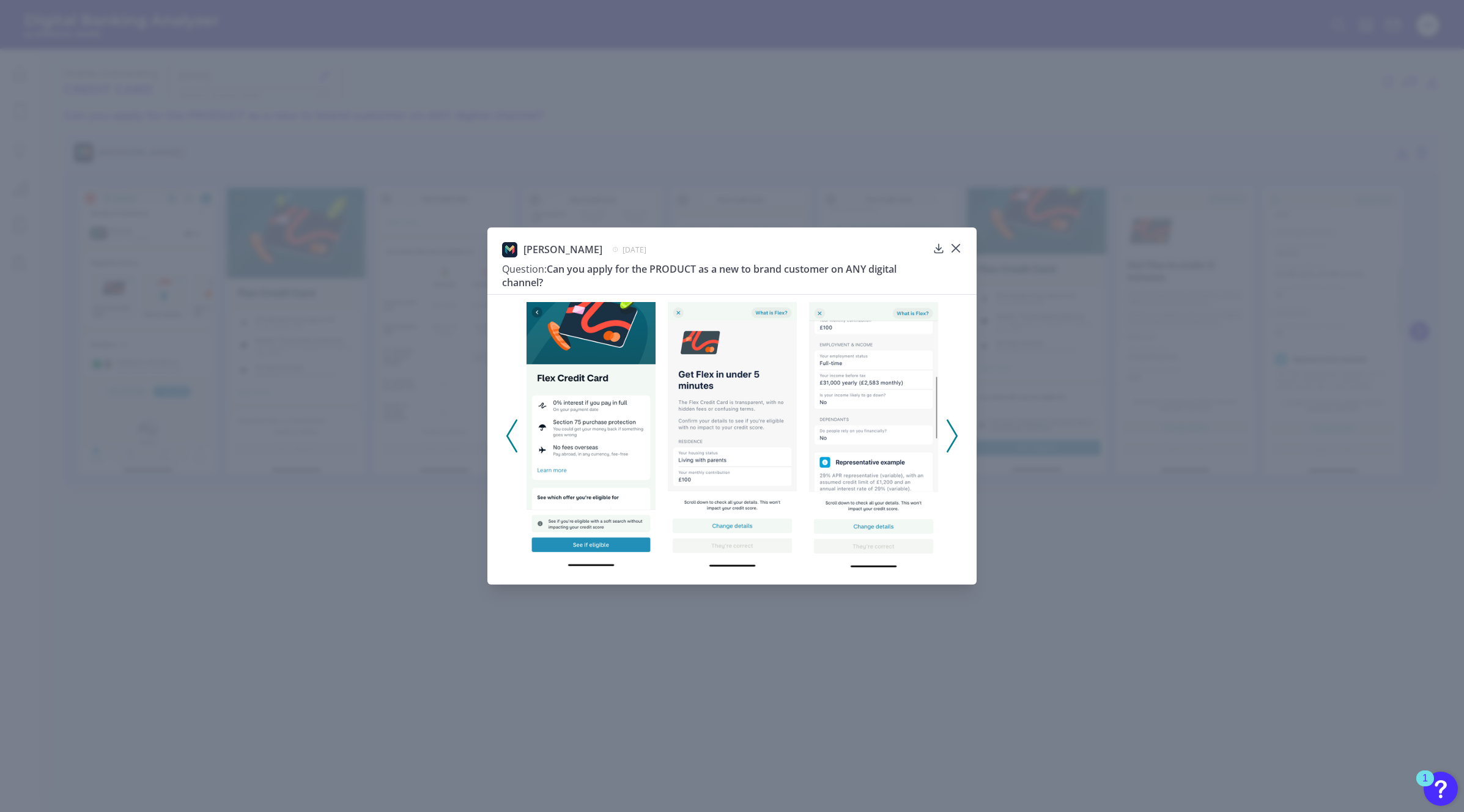
click at [950, 433] on icon at bounding box center [952, 435] width 11 height 33
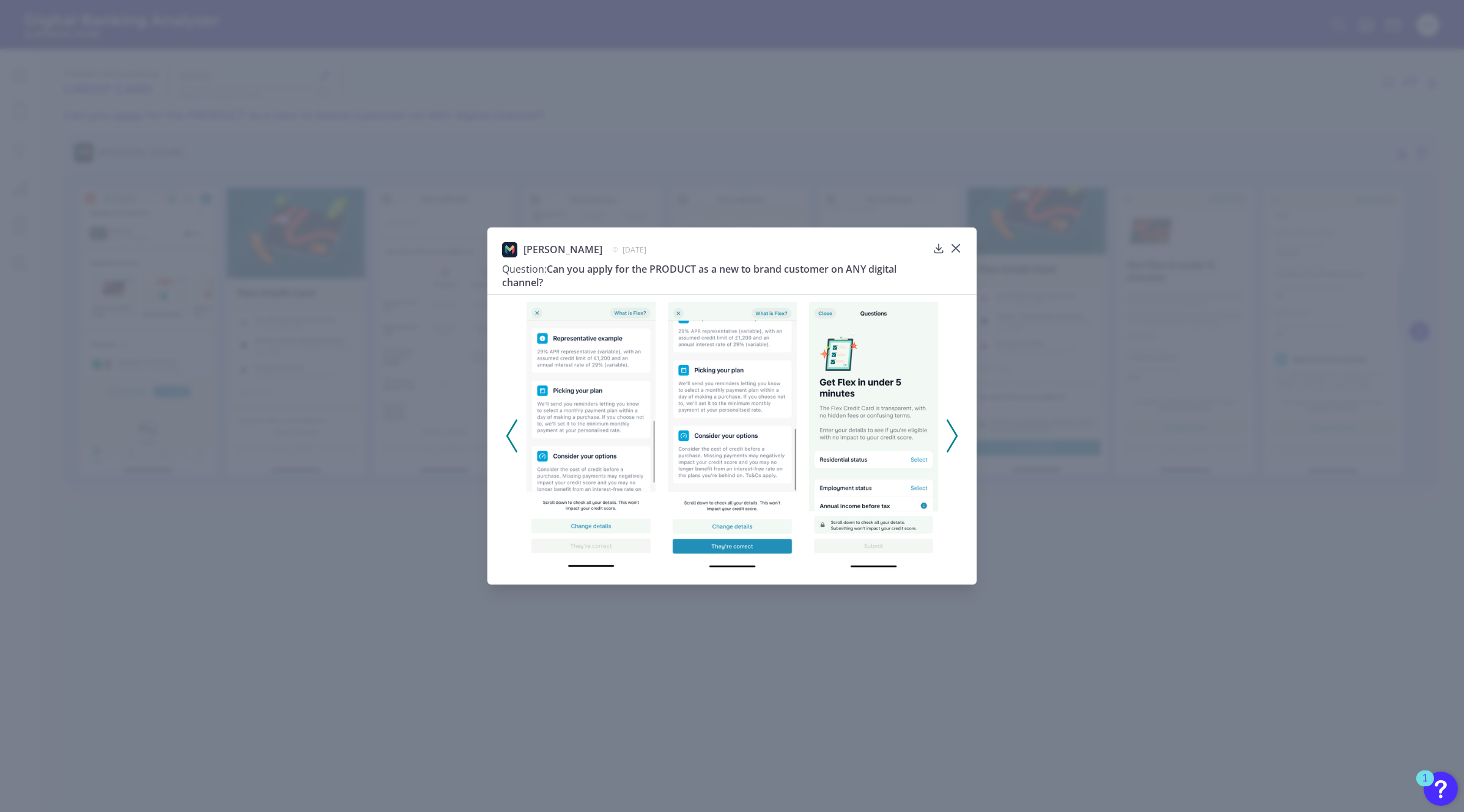
click at [954, 436] on icon at bounding box center [952, 435] width 11 height 33
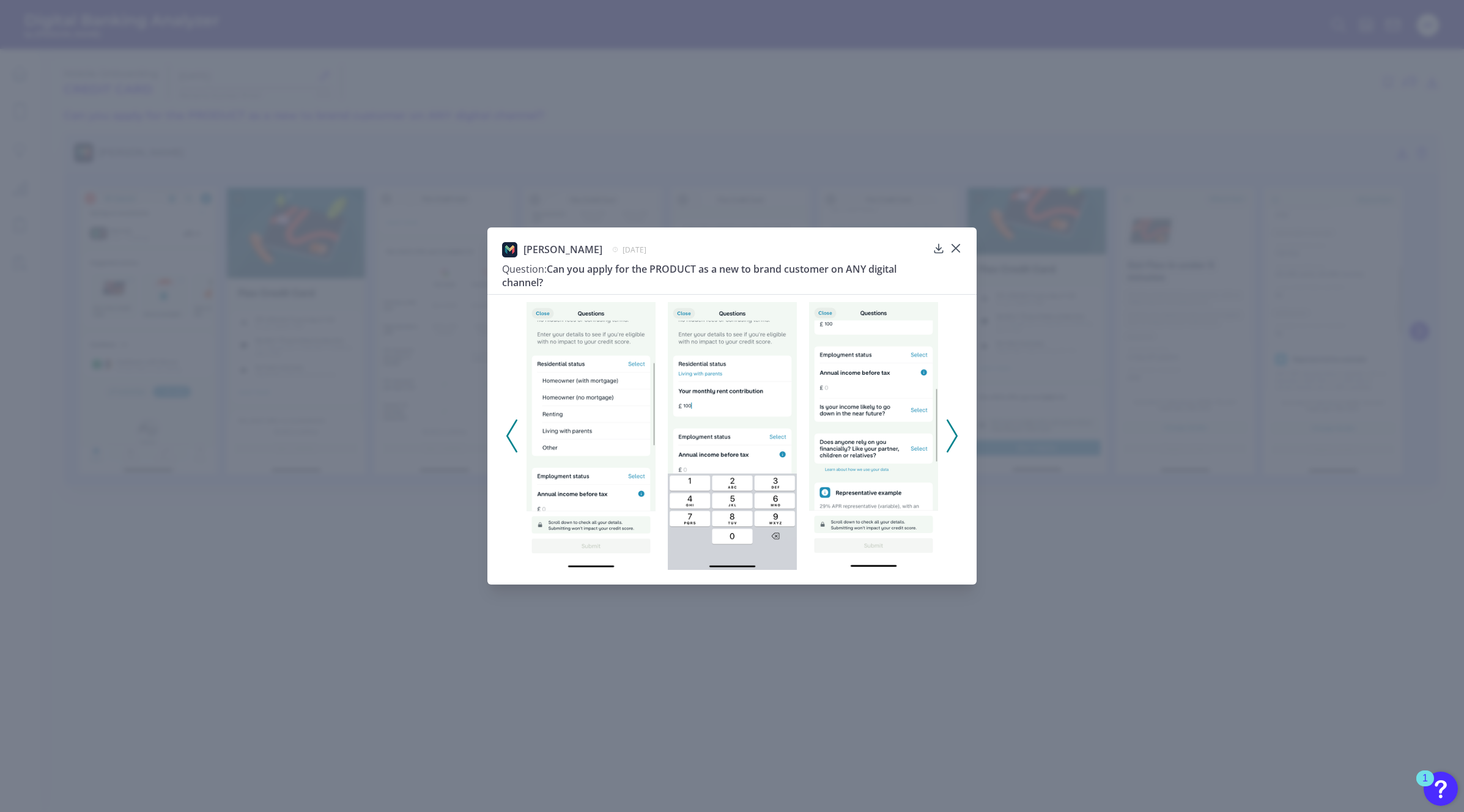
click at [954, 432] on icon at bounding box center [952, 435] width 11 height 33
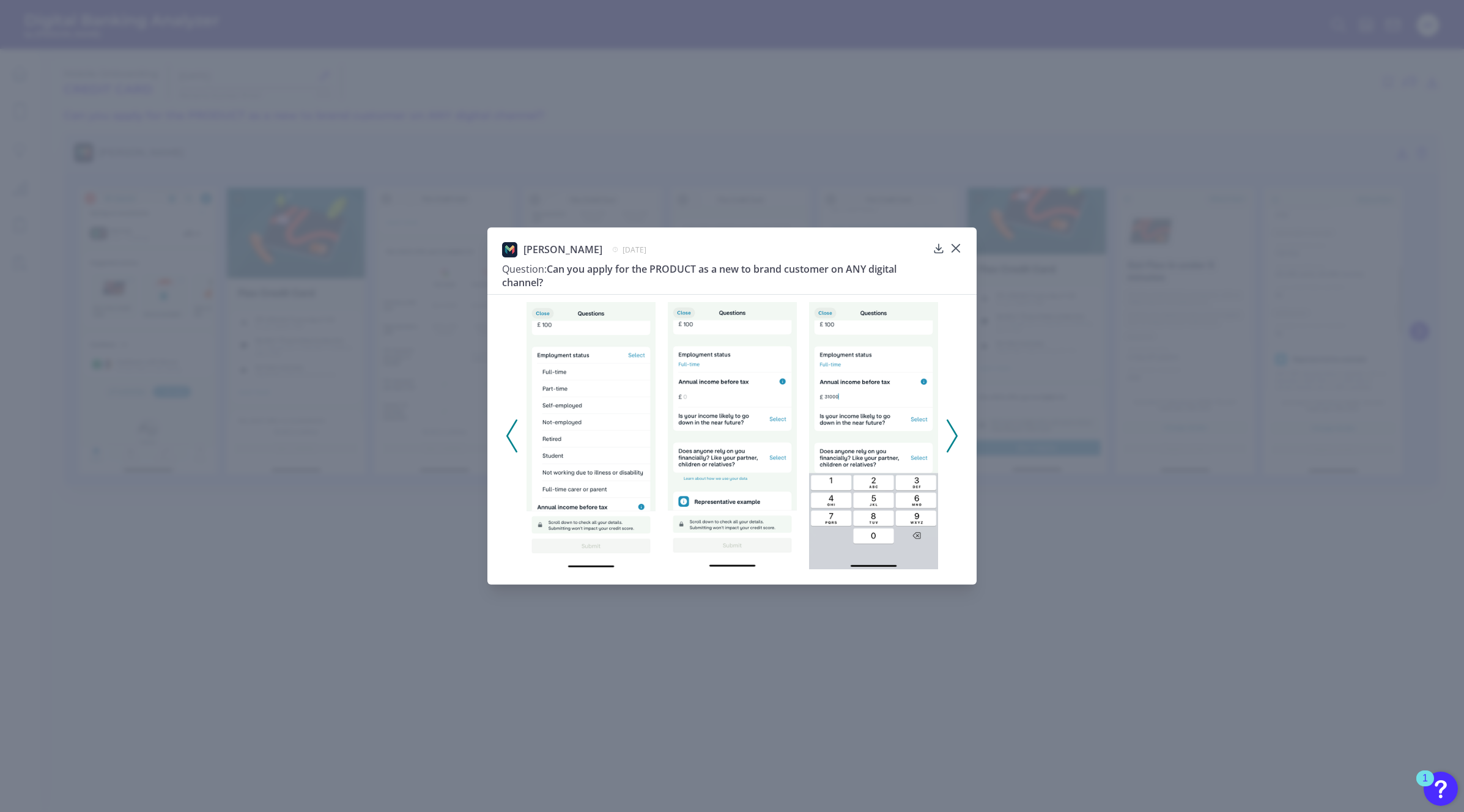
click at [954, 432] on icon at bounding box center [952, 435] width 11 height 33
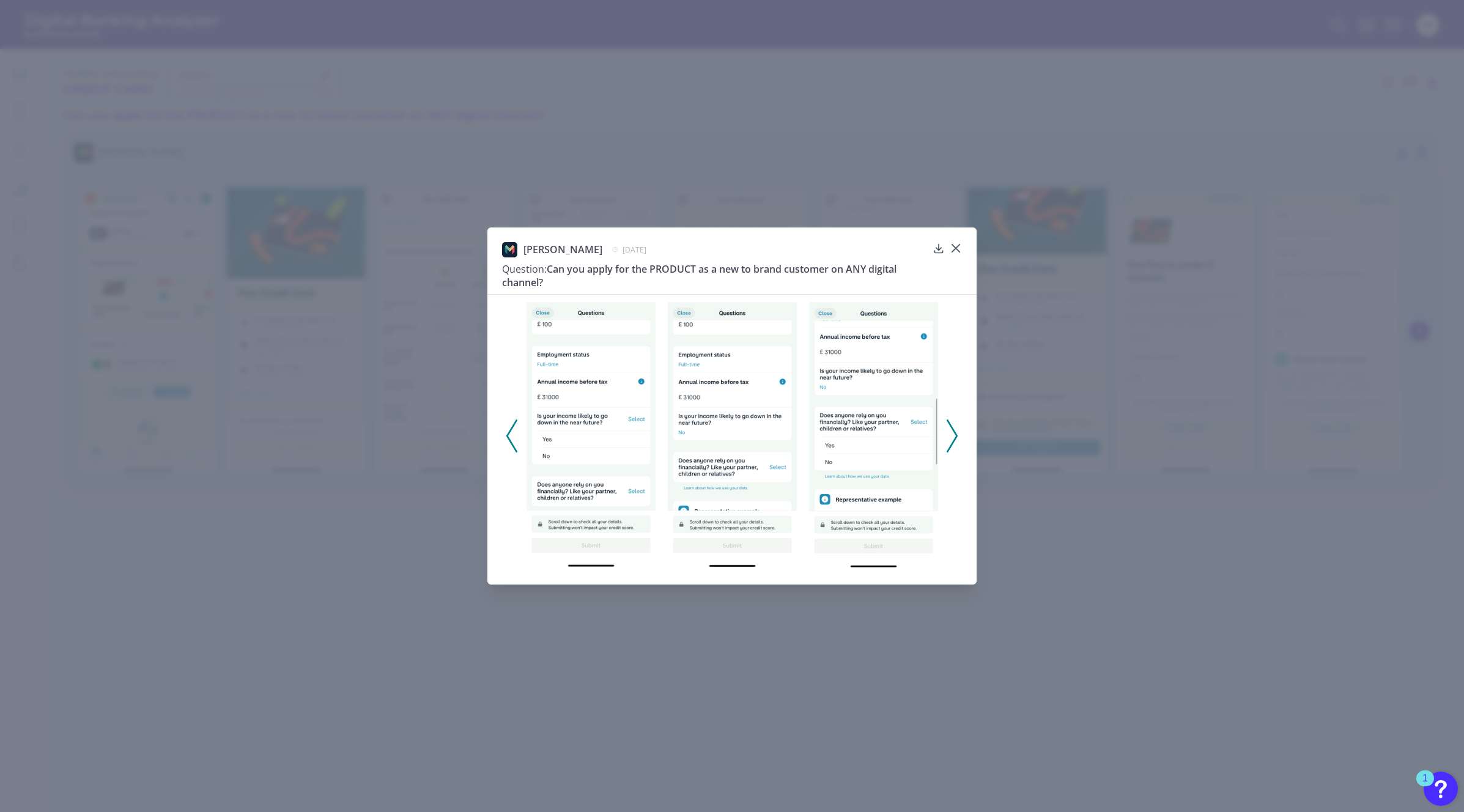
click at [954, 432] on icon at bounding box center [952, 435] width 11 height 33
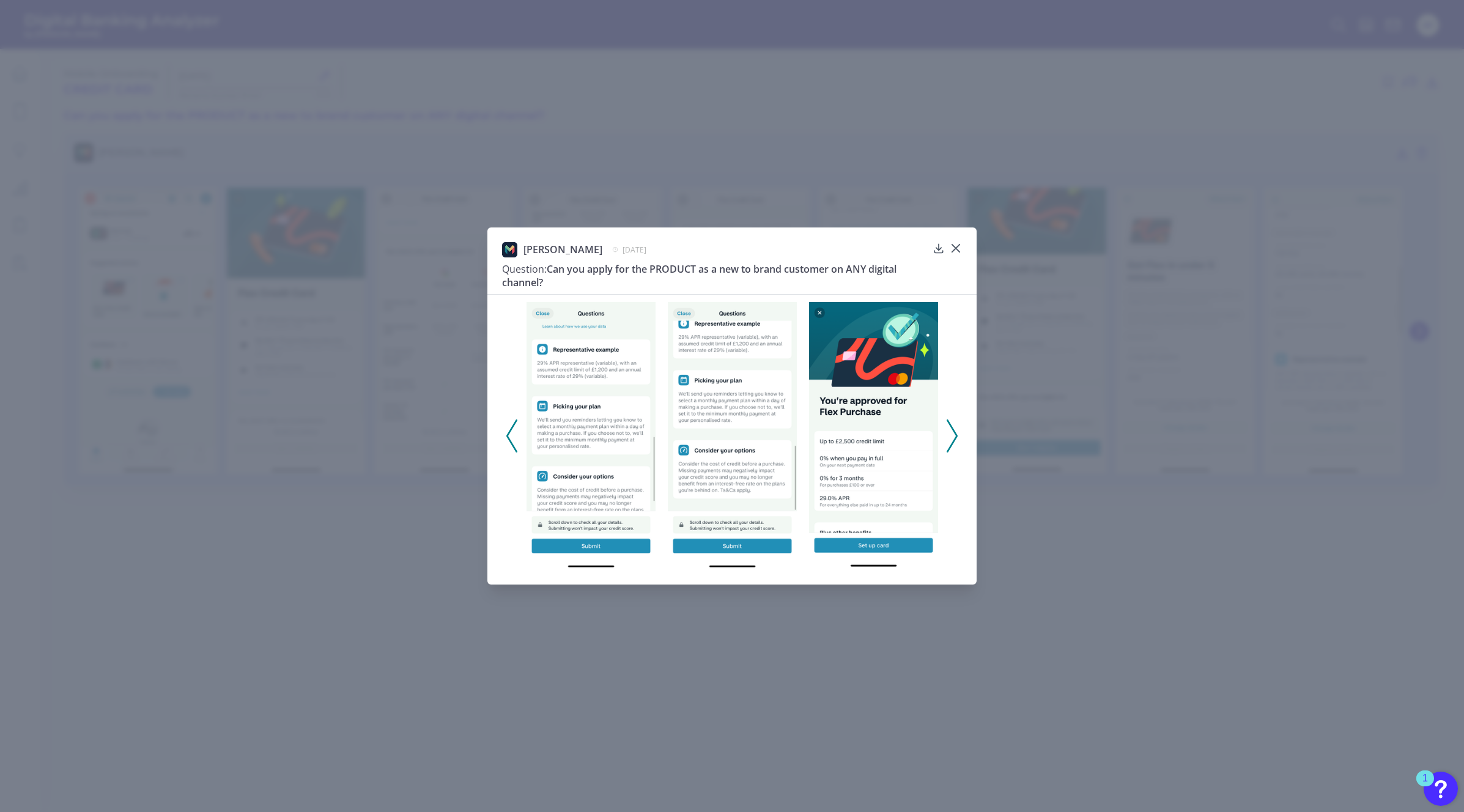
click at [954, 432] on icon at bounding box center [952, 435] width 11 height 33
